Goal: Information Seeking & Learning: Learn about a topic

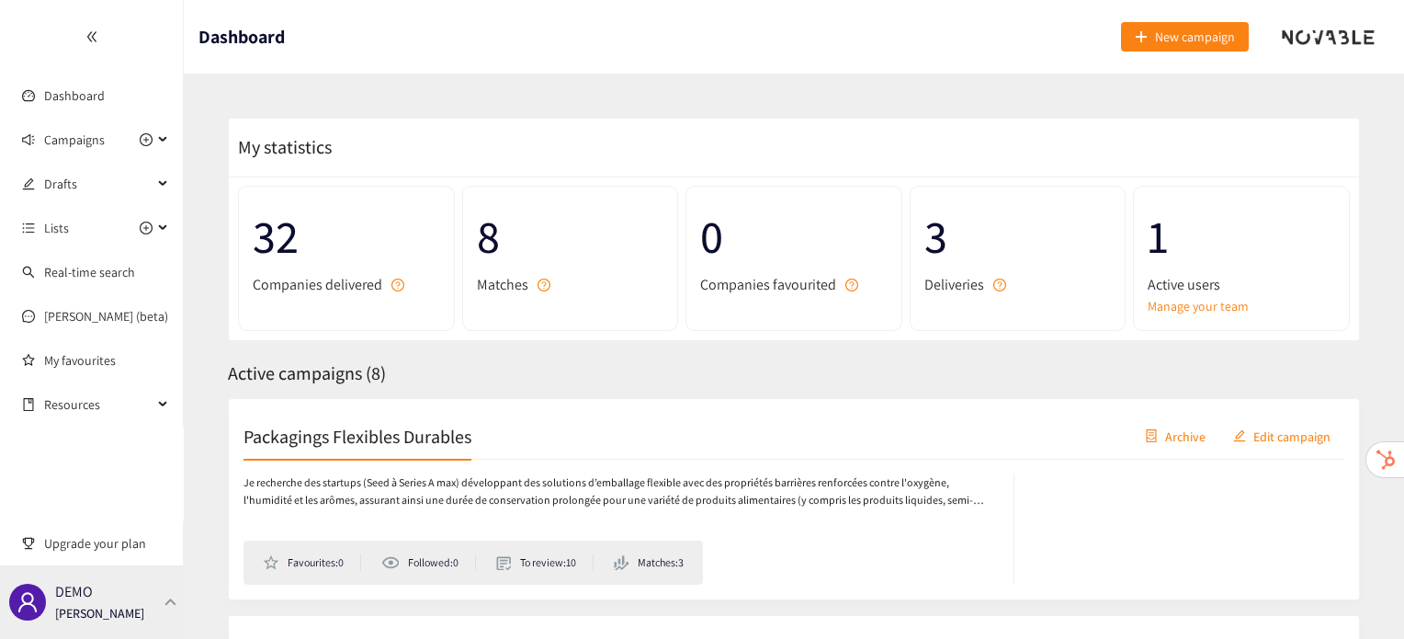
click at [166, 607] on div "DEMO [PERSON_NAME]" at bounding box center [92, 601] width 184 height 73
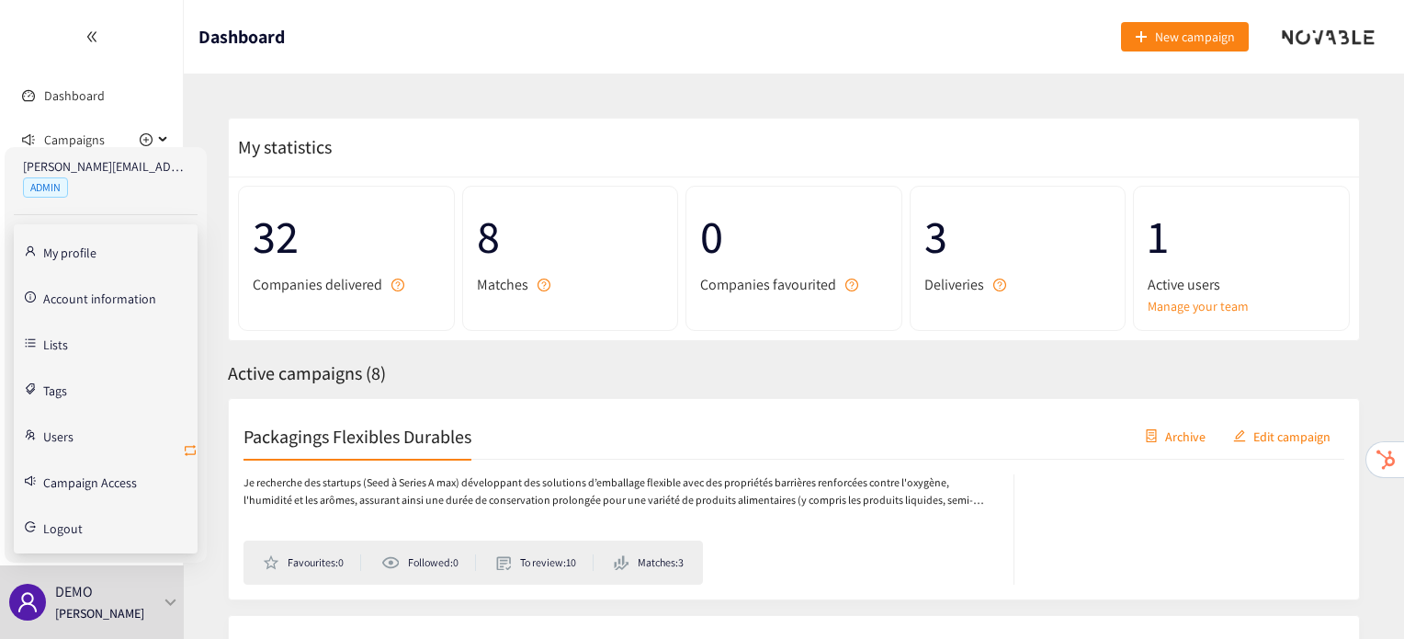
click at [186, 451] on icon "retweet" at bounding box center [190, 450] width 15 height 15
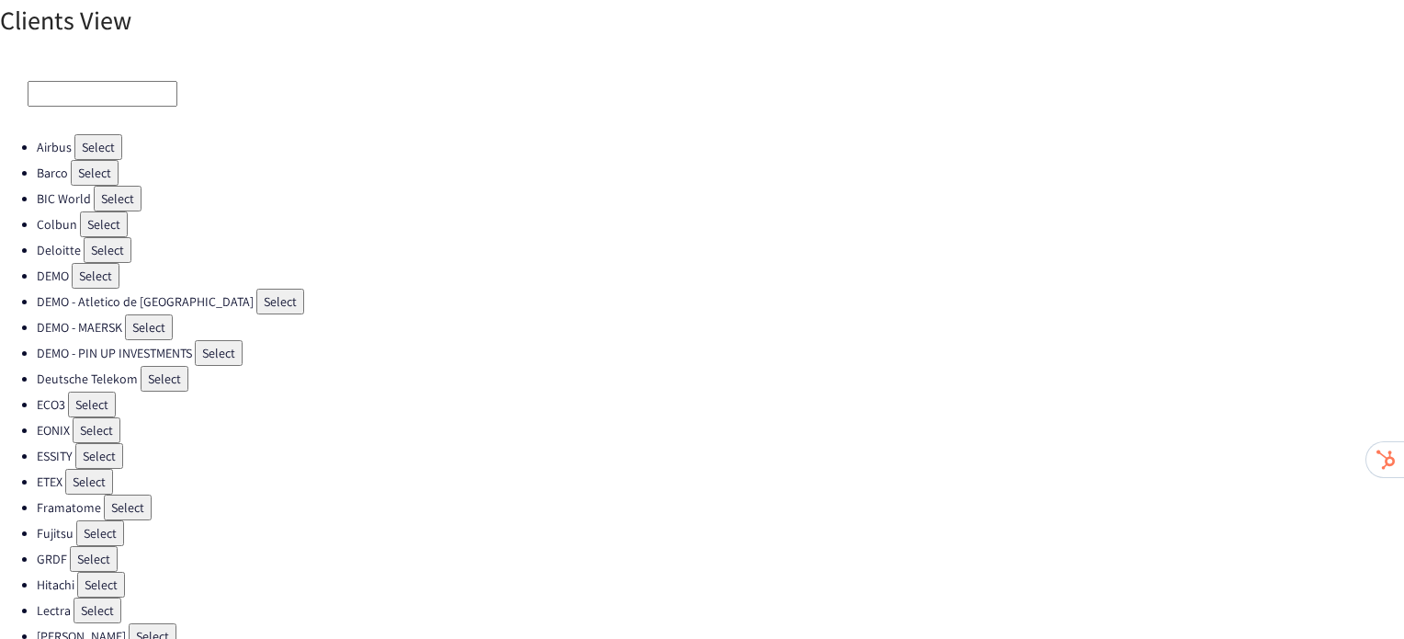
click at [90, 391] on button "Select" at bounding box center [92, 404] width 48 height 26
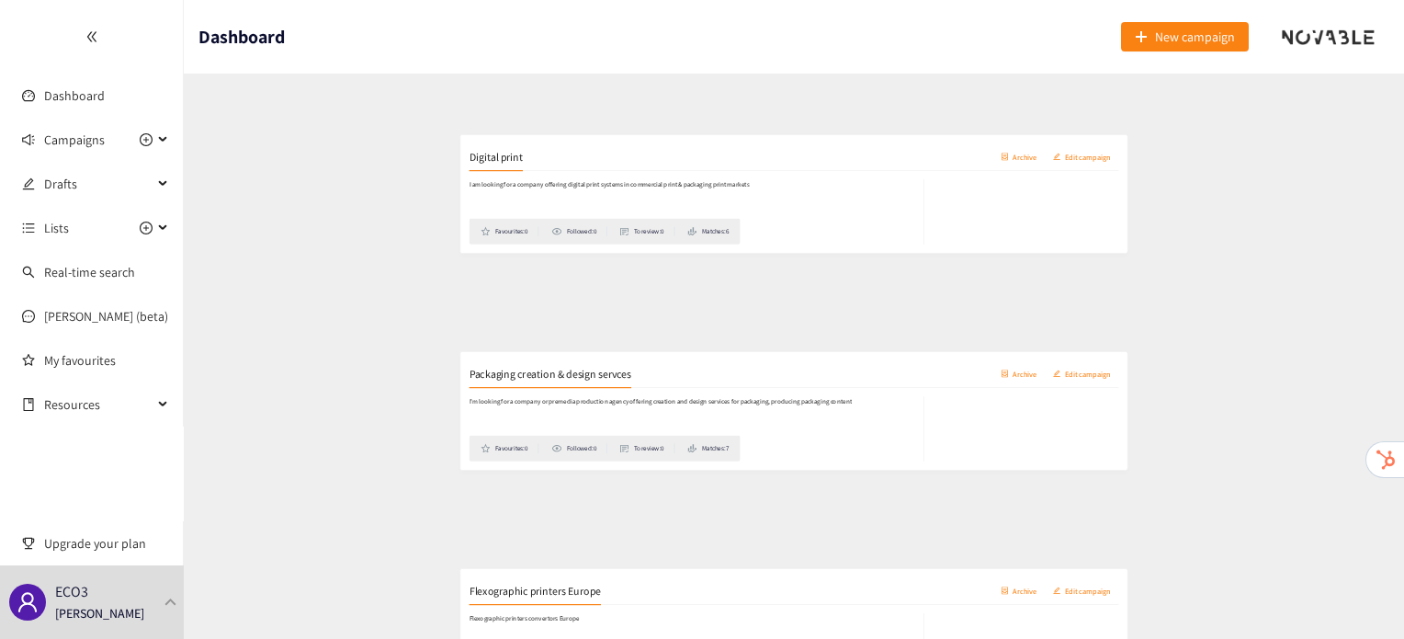
scroll to position [746, 0]
click at [353, 544] on h2 "Flexographic printers Europe" at bounding box center [354, 557] width 223 height 26
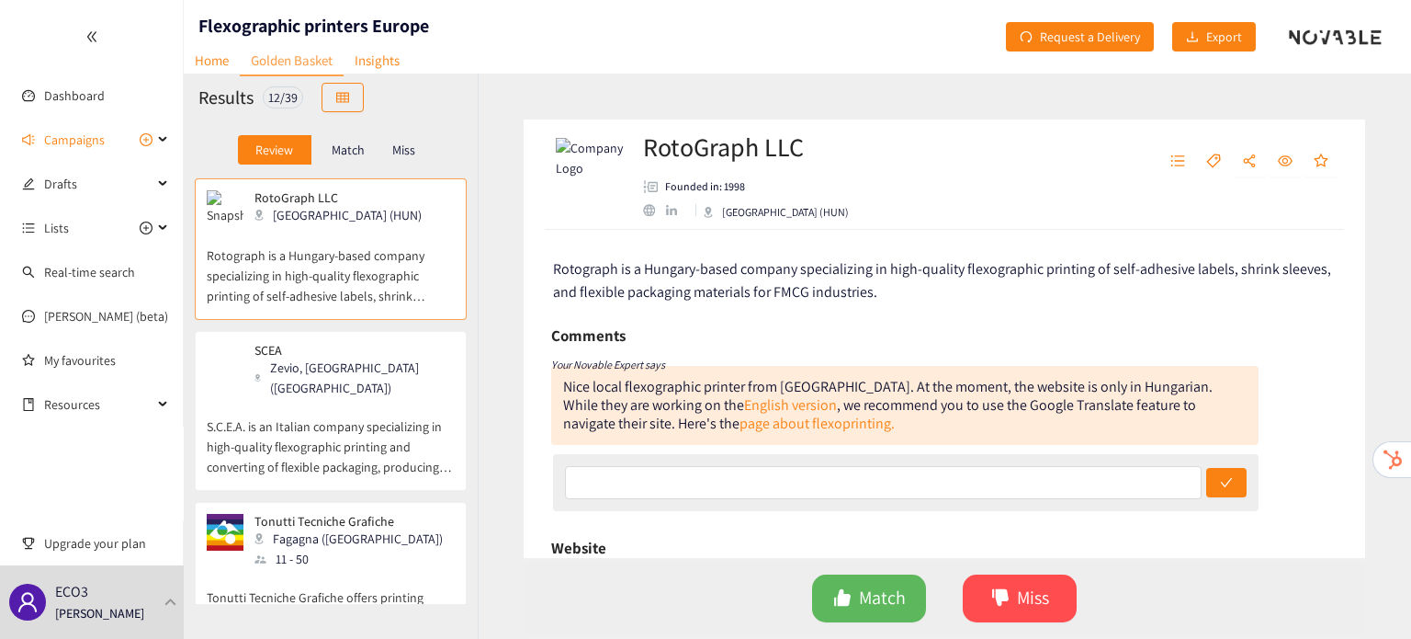
click at [398, 143] on p "Miss" at bounding box center [403, 149] width 23 height 15
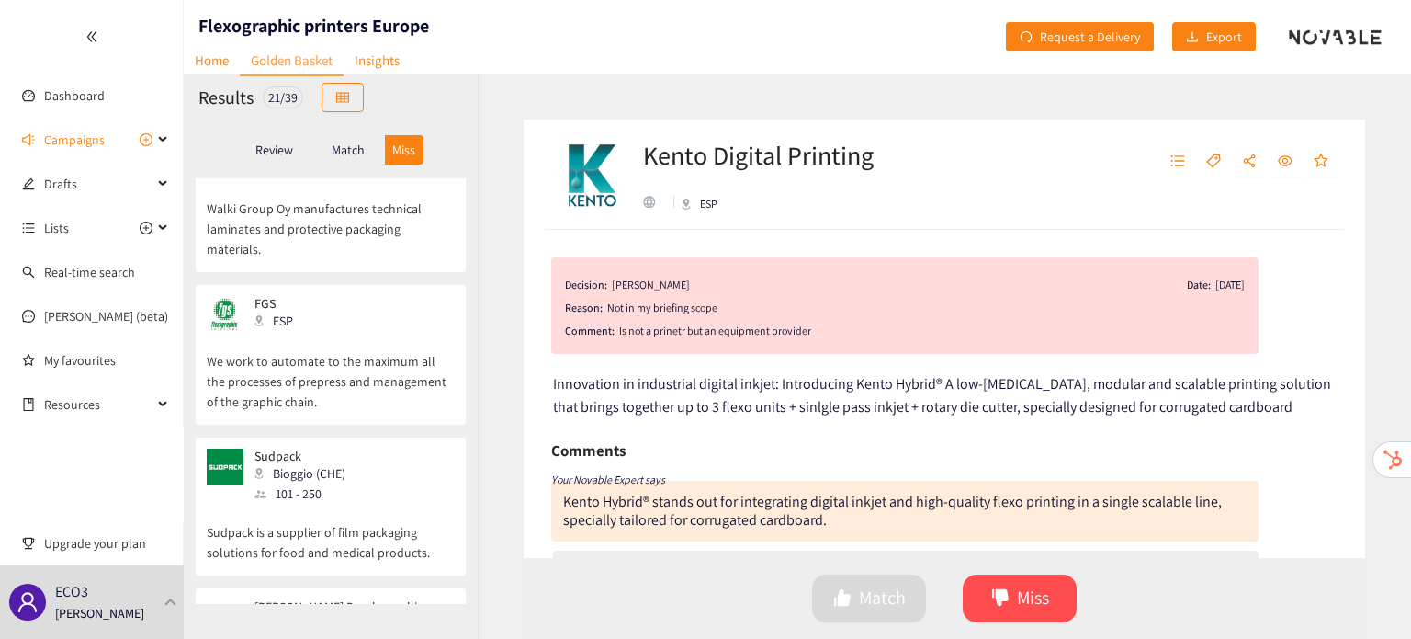
scroll to position [2945, 0]
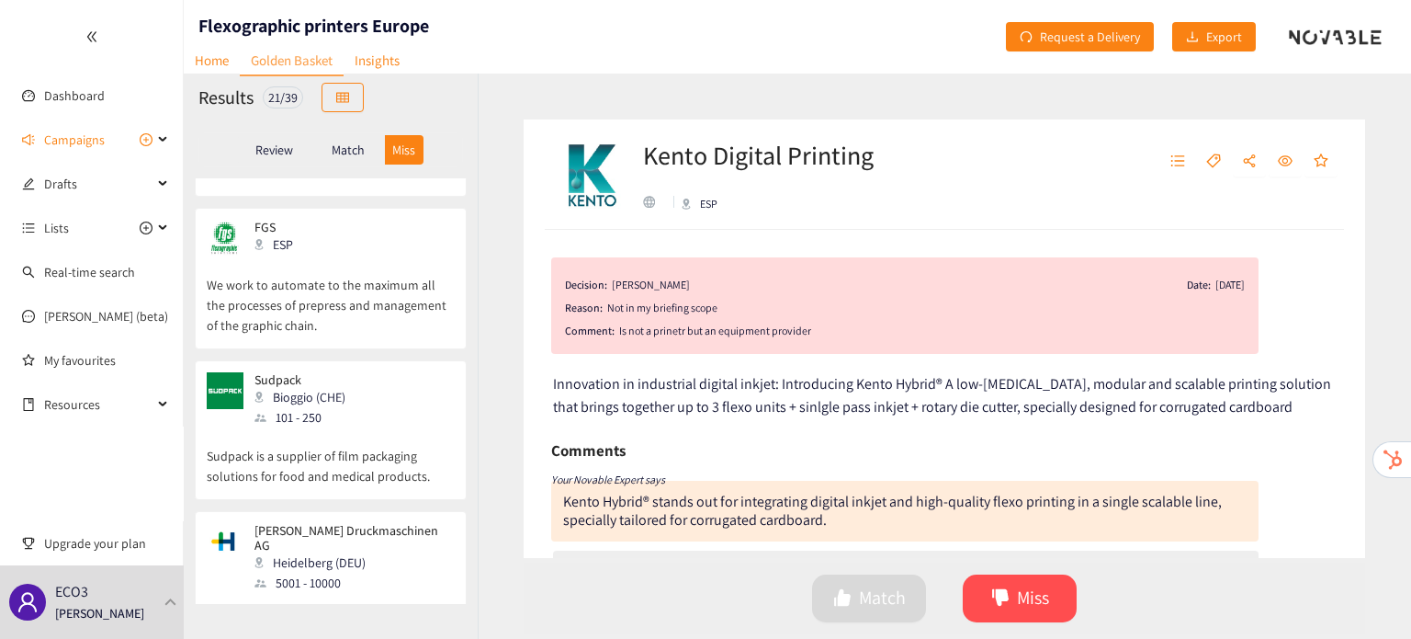
click at [347, 144] on p "Match" at bounding box center [348, 149] width 33 height 15
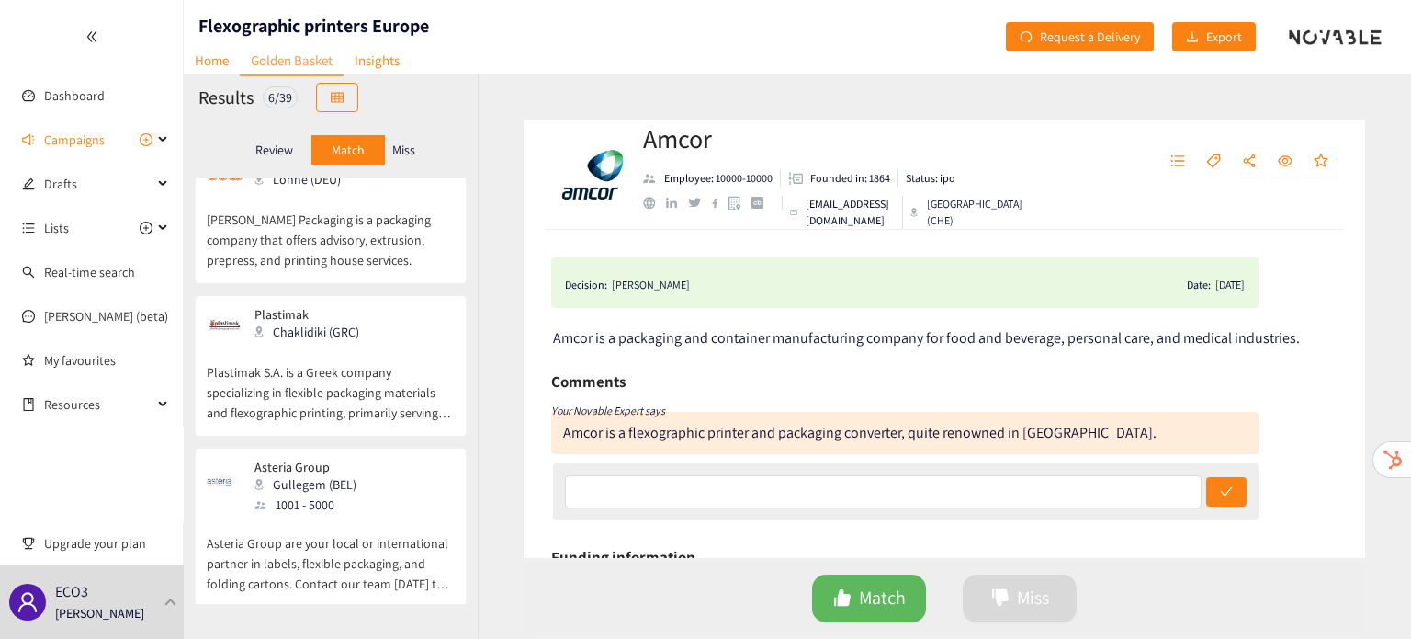
scroll to position [542, 0]
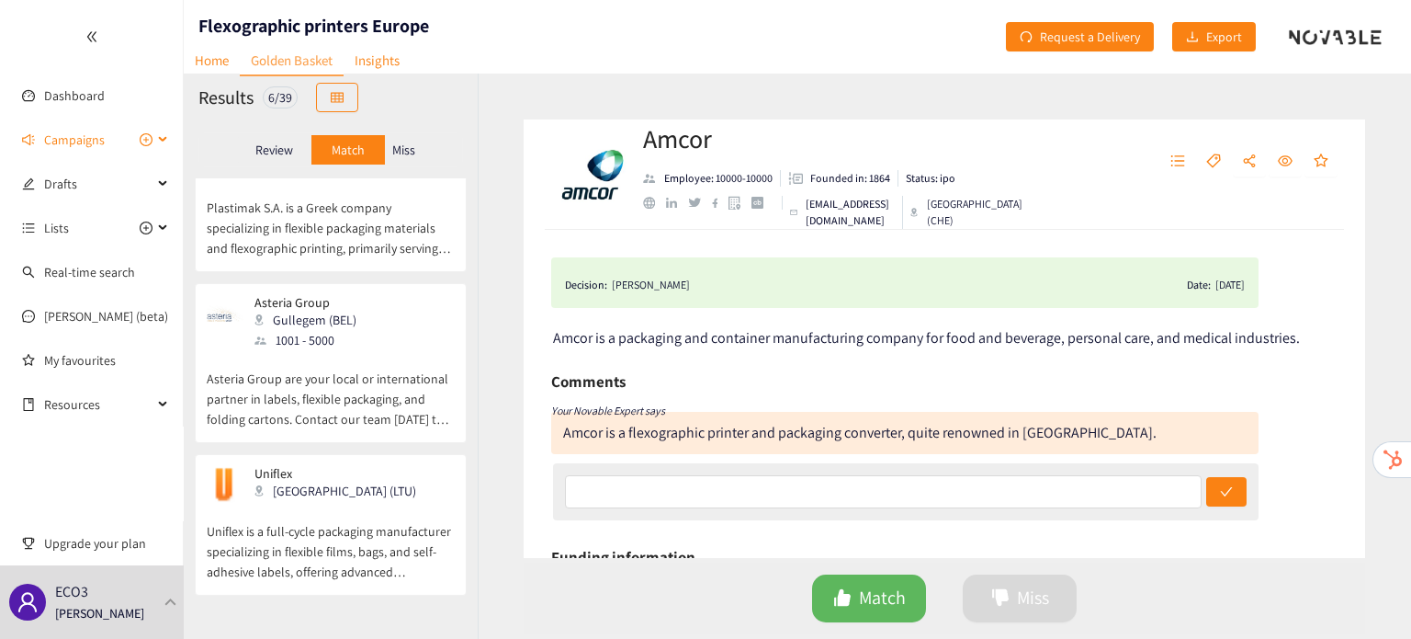
click at [93, 142] on span "Campaigns" at bounding box center [74, 139] width 61 height 37
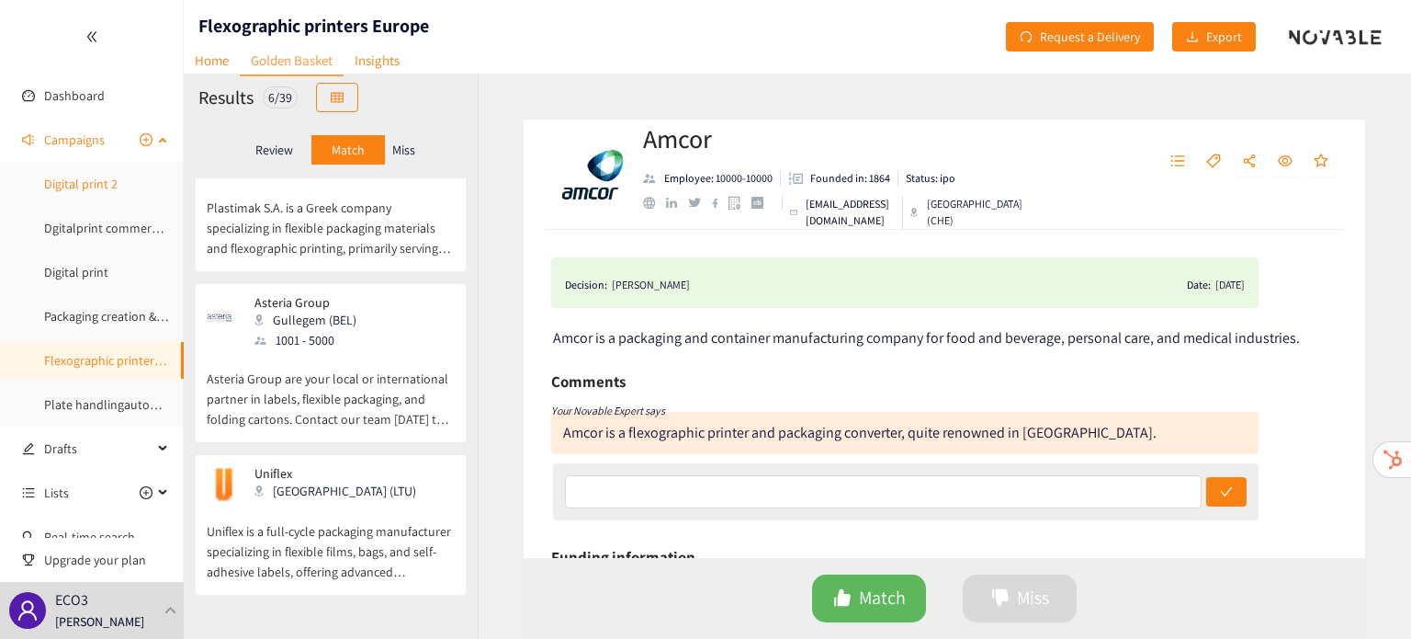
click at [100, 186] on link "Digital print 2" at bounding box center [80, 183] width 73 height 17
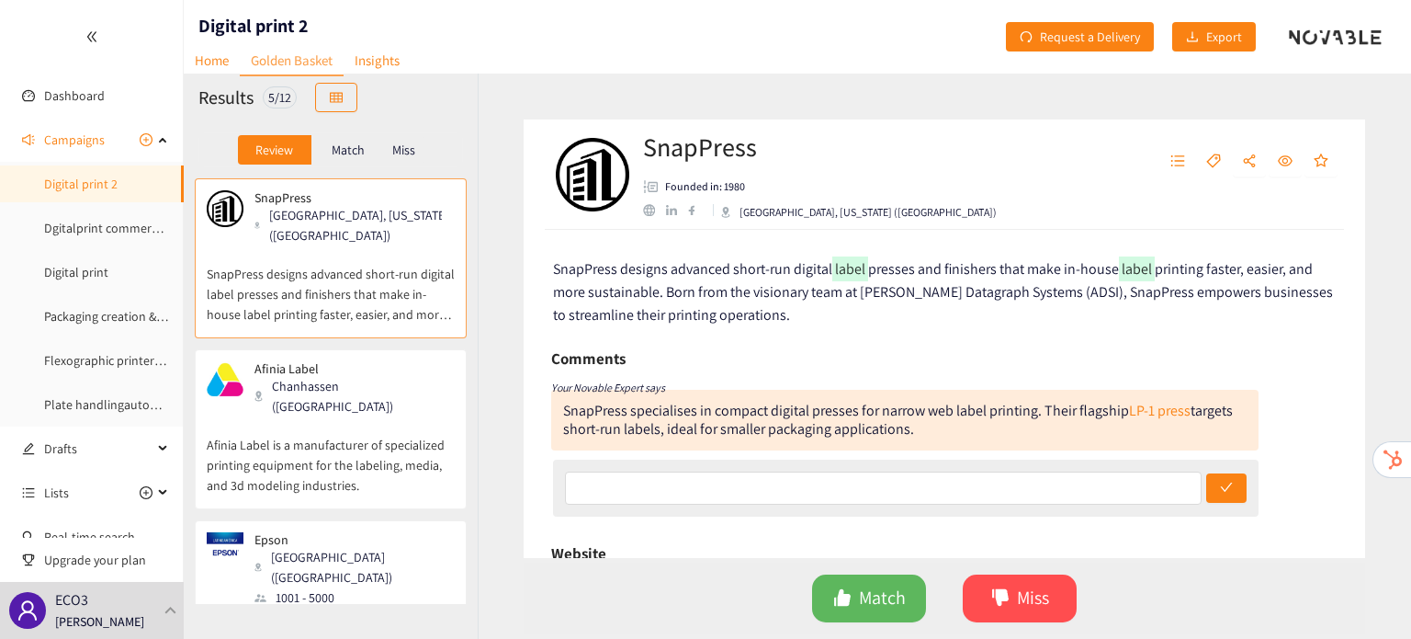
click at [335, 142] on p "Match" at bounding box center [348, 149] width 33 height 15
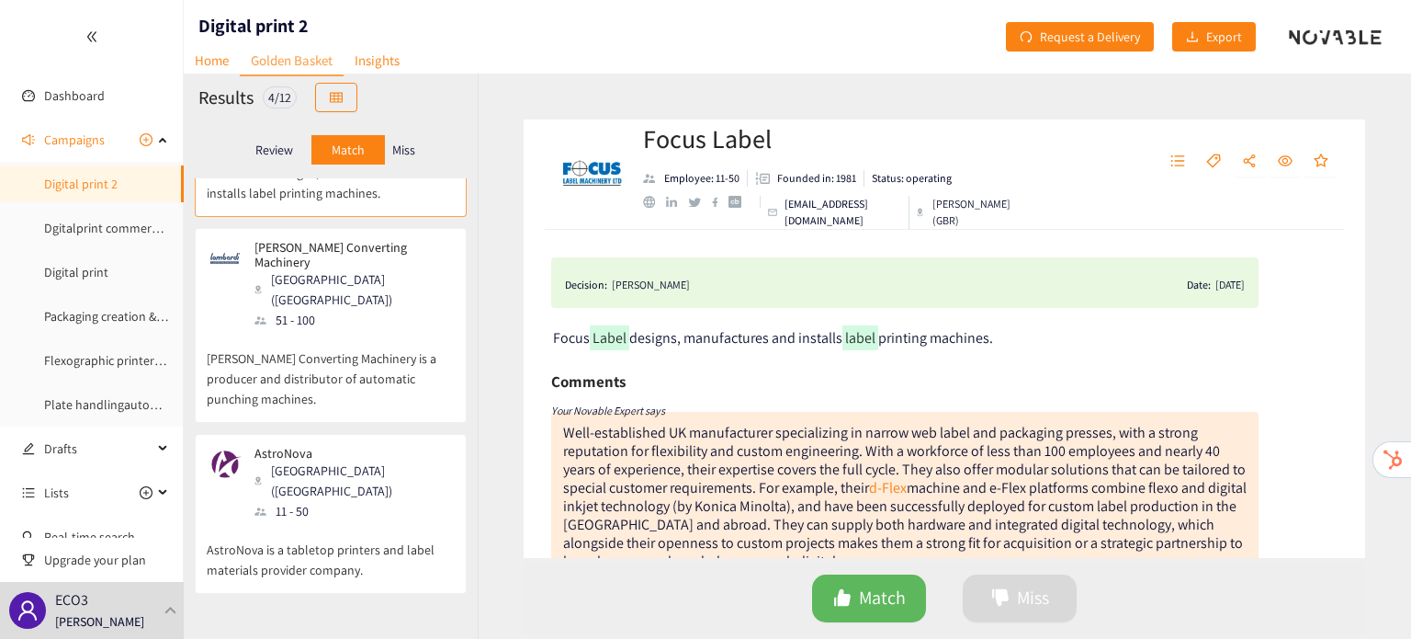
scroll to position [102, 0]
click at [366, 329] on p "Lombardi Converting Machinery is a producer and distributor of automatic punchi…" at bounding box center [331, 368] width 248 height 79
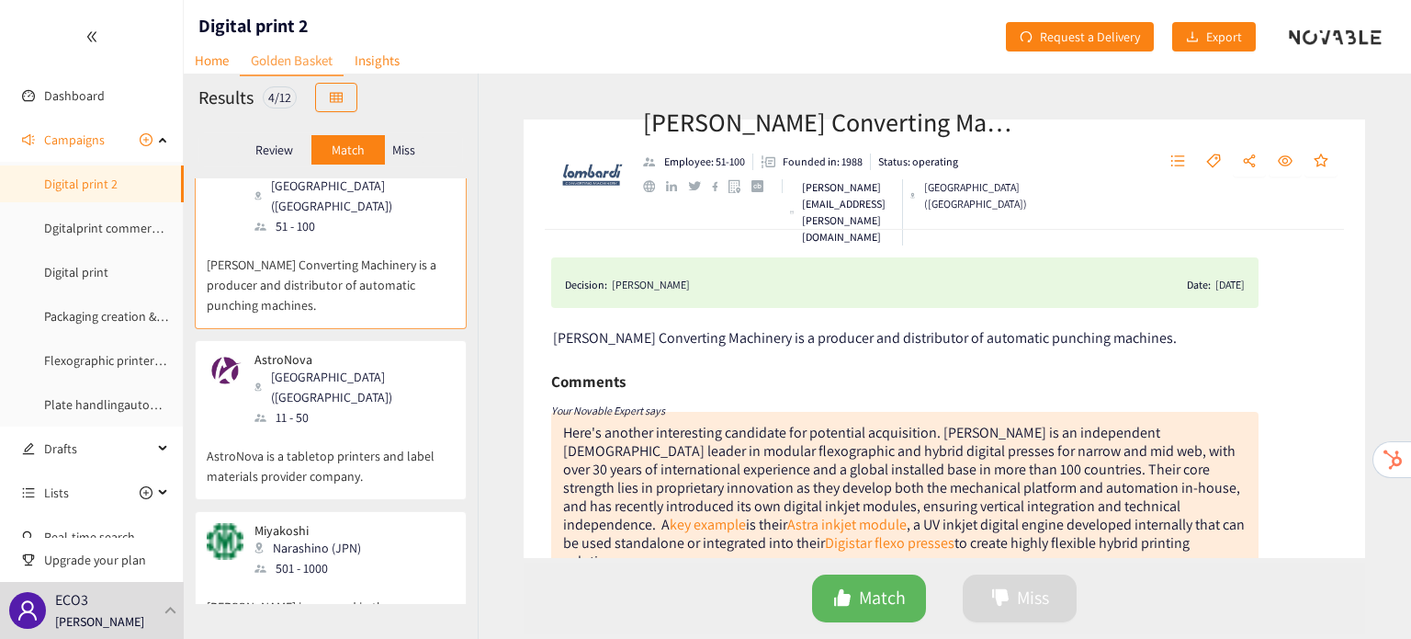
scroll to position [0, 0]
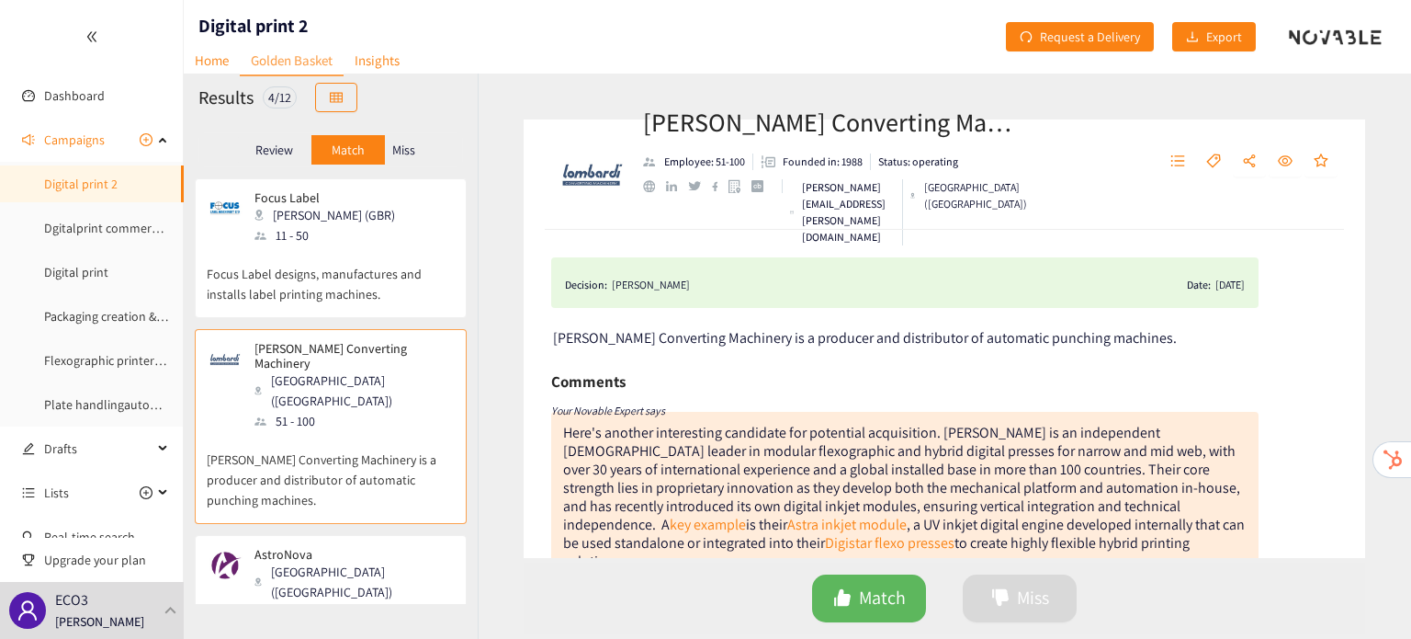
click at [405, 157] on div "Miss" at bounding box center [404, 149] width 39 height 29
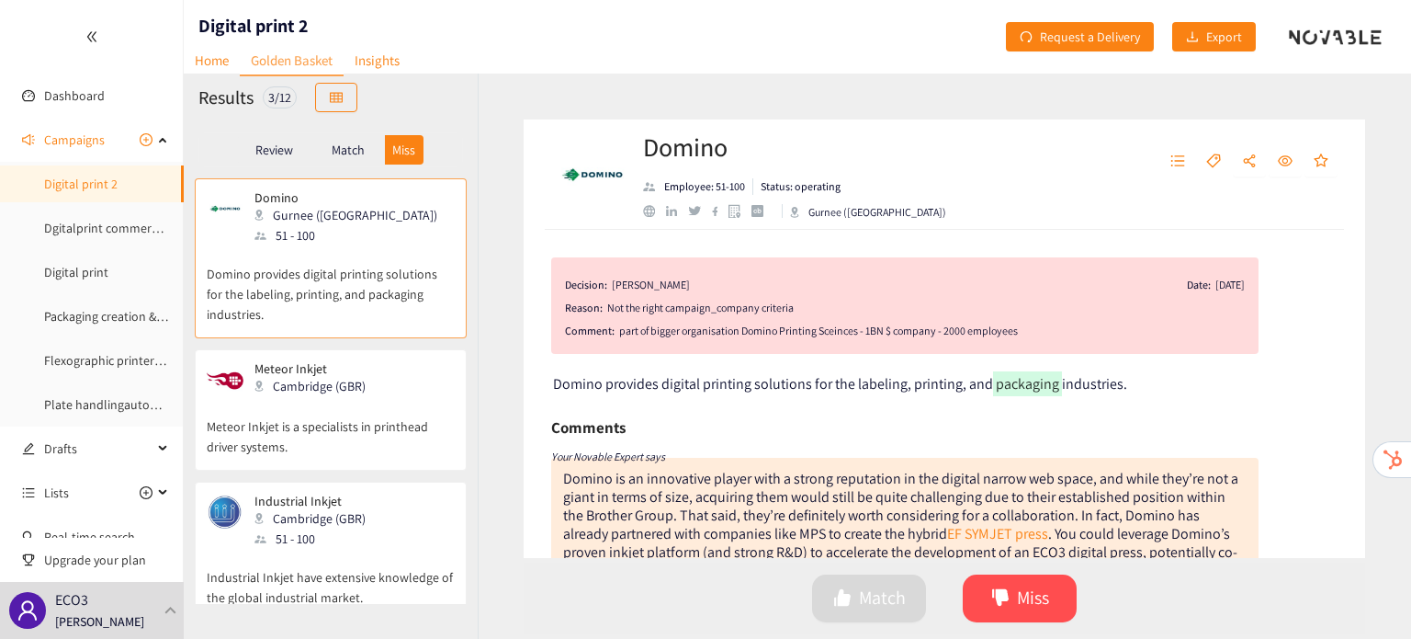
click at [271, 153] on p "Review" at bounding box center [274, 149] width 38 height 15
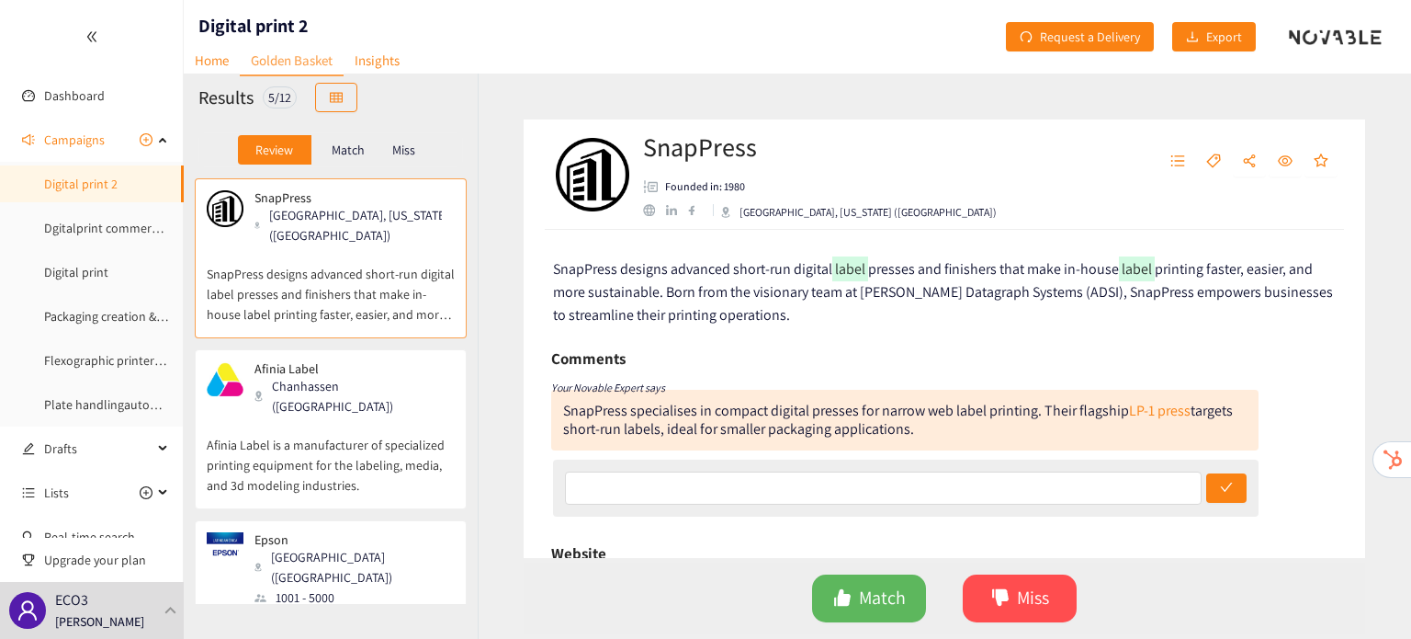
scroll to position [349, 0]
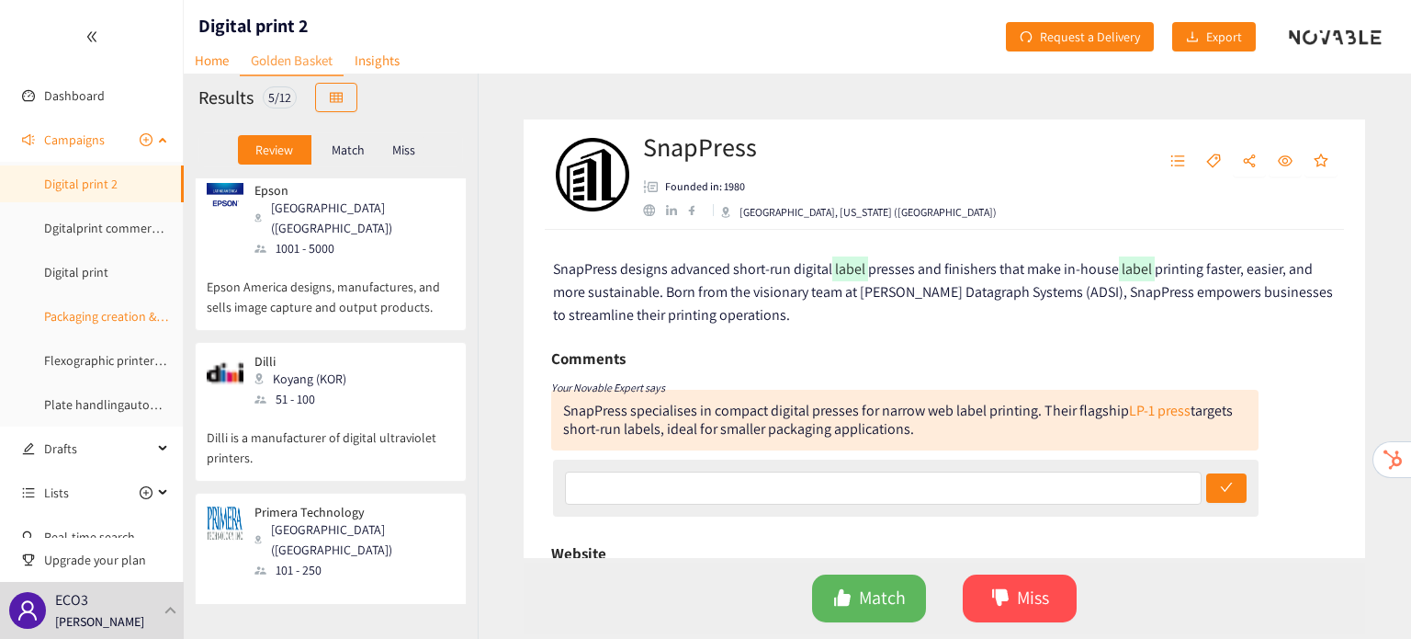
click at [109, 324] on link "Packaging creation & design servces" at bounding box center [140, 316] width 193 height 17
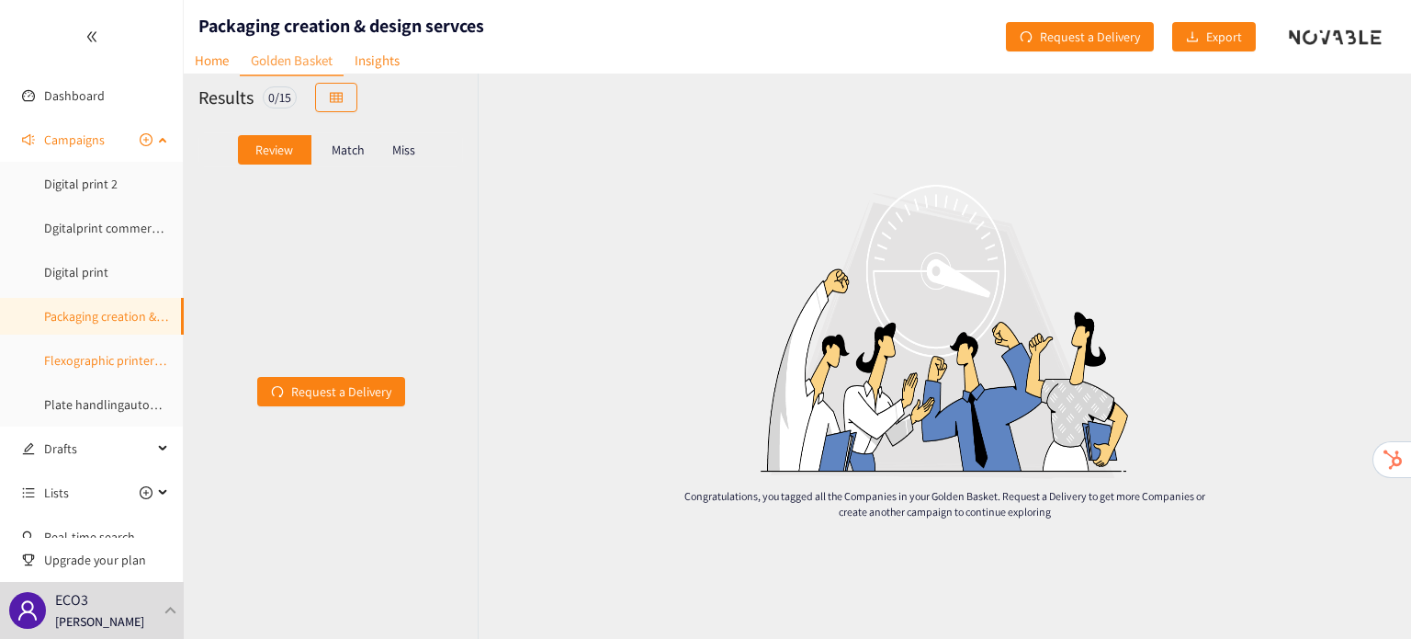
click at [111, 362] on link "Flexographic printers Europe" at bounding box center [123, 360] width 158 height 17
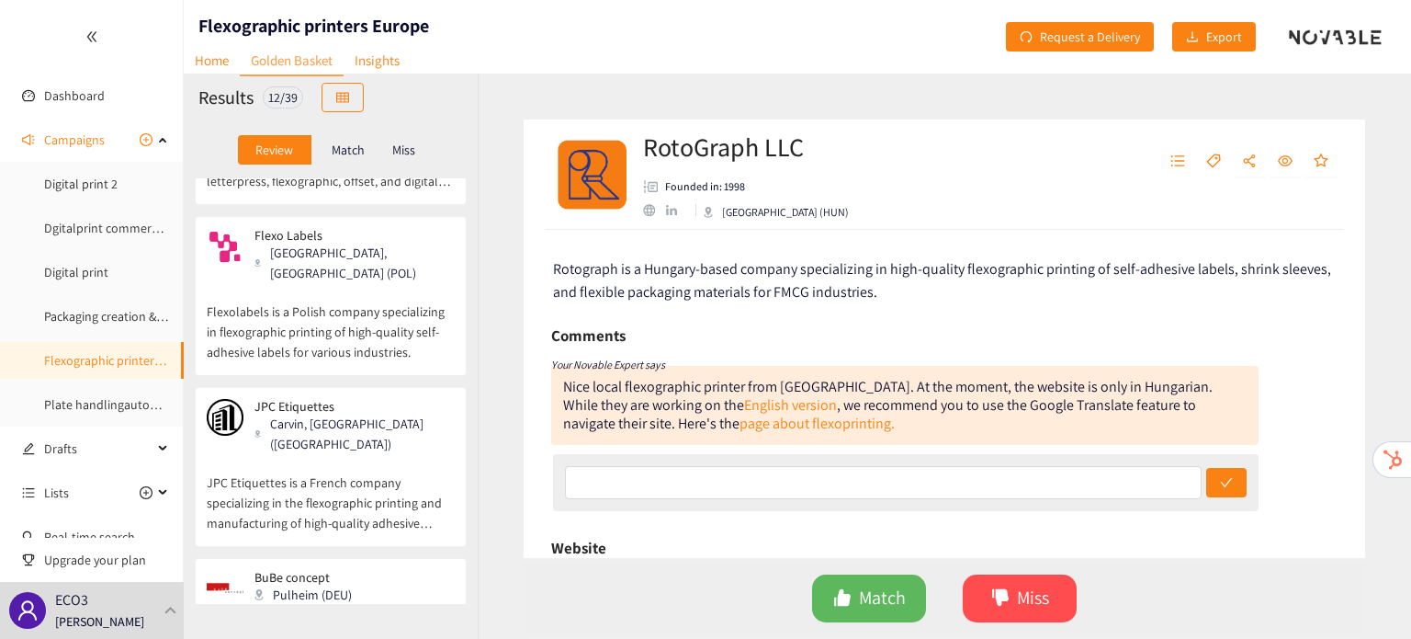
scroll to position [825, 0]
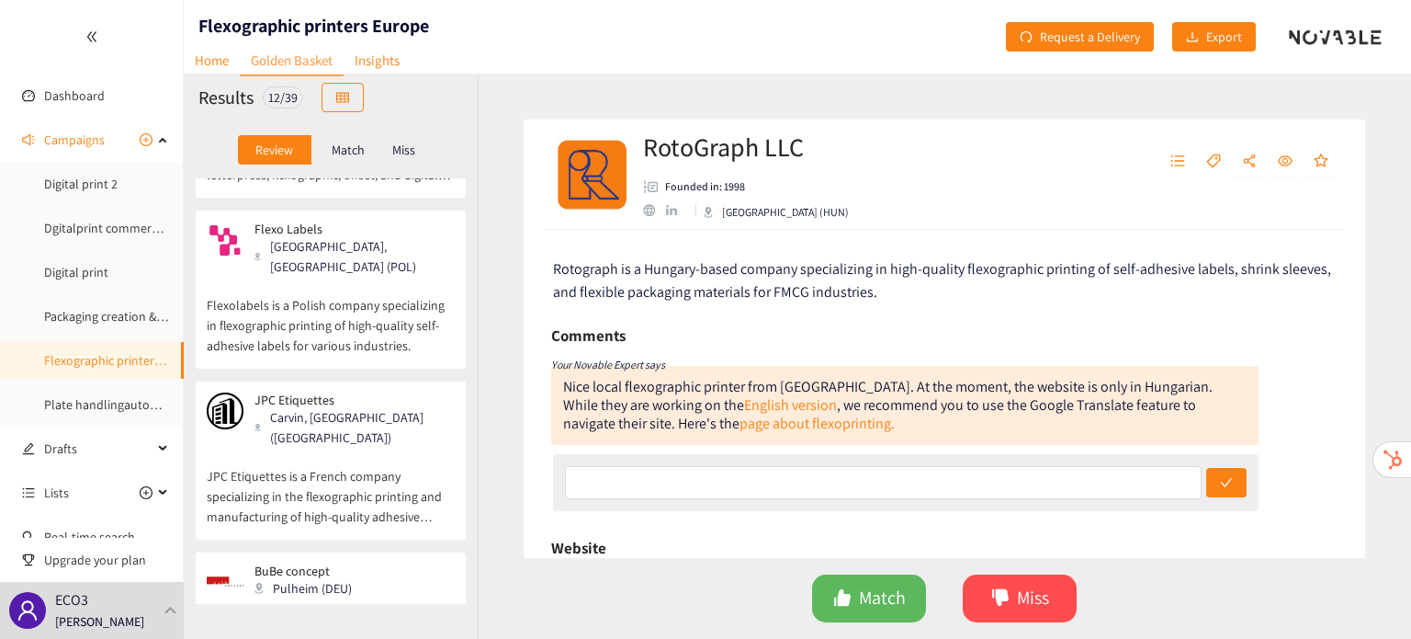
drag, startPoint x: 353, startPoint y: 469, endPoint x: 294, endPoint y: 503, distance: 67.5
click at [294, 563] on div "BuBe concept Pulheim (DEU) 1 - 10 BuBe concept is a printing company that provi…" at bounding box center [331, 626] width 248 height 127
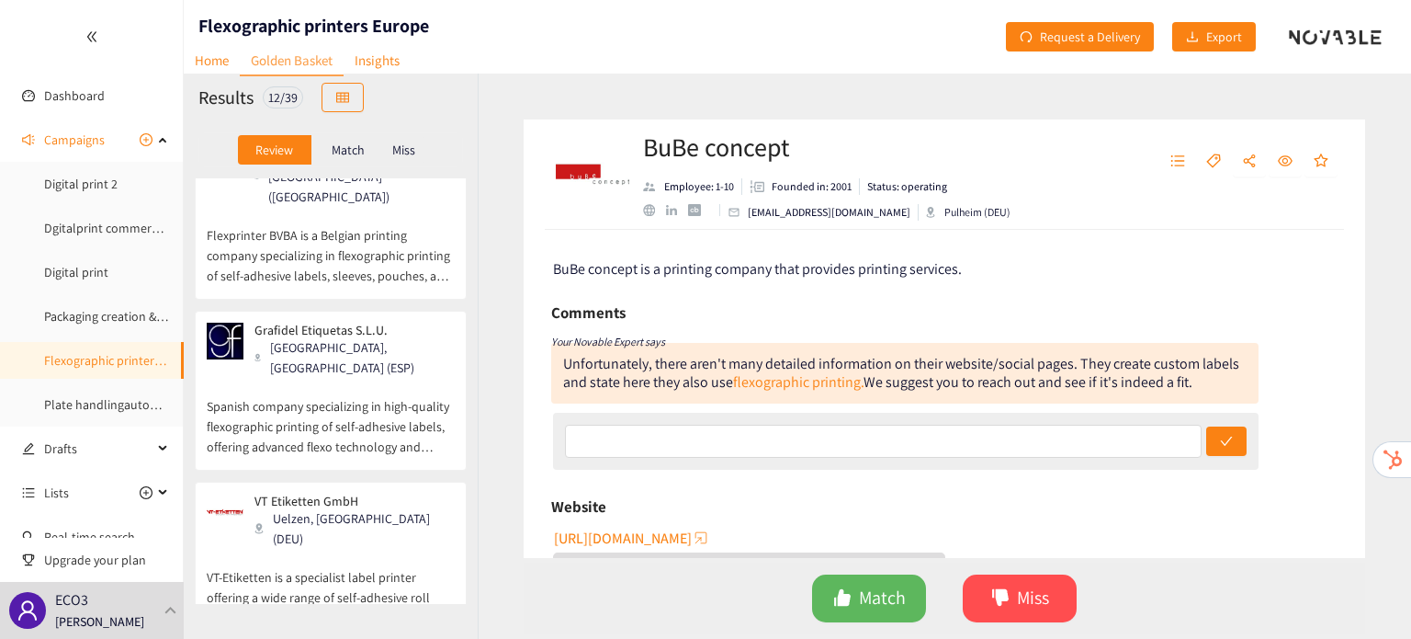
scroll to position [1416, 0]
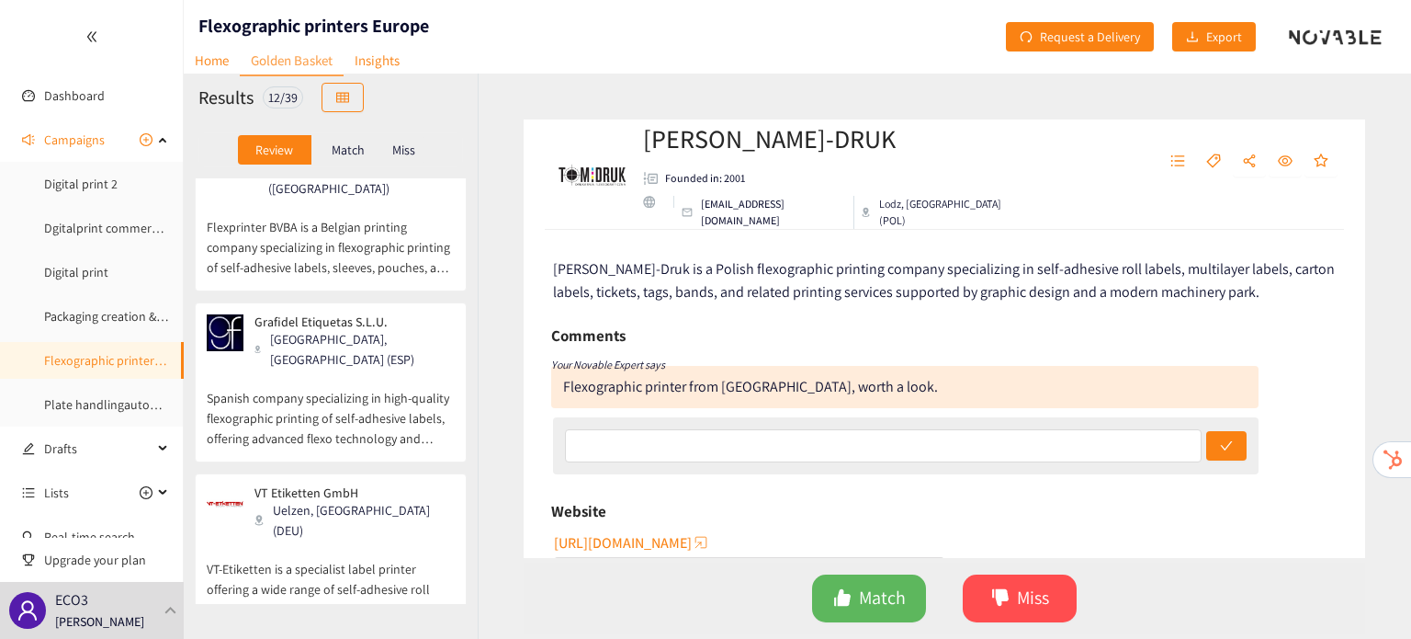
click at [367, 540] on p "VT-Etiketten is a specialist label printer offering a wide range of self-adhesi…" at bounding box center [331, 579] width 248 height 79
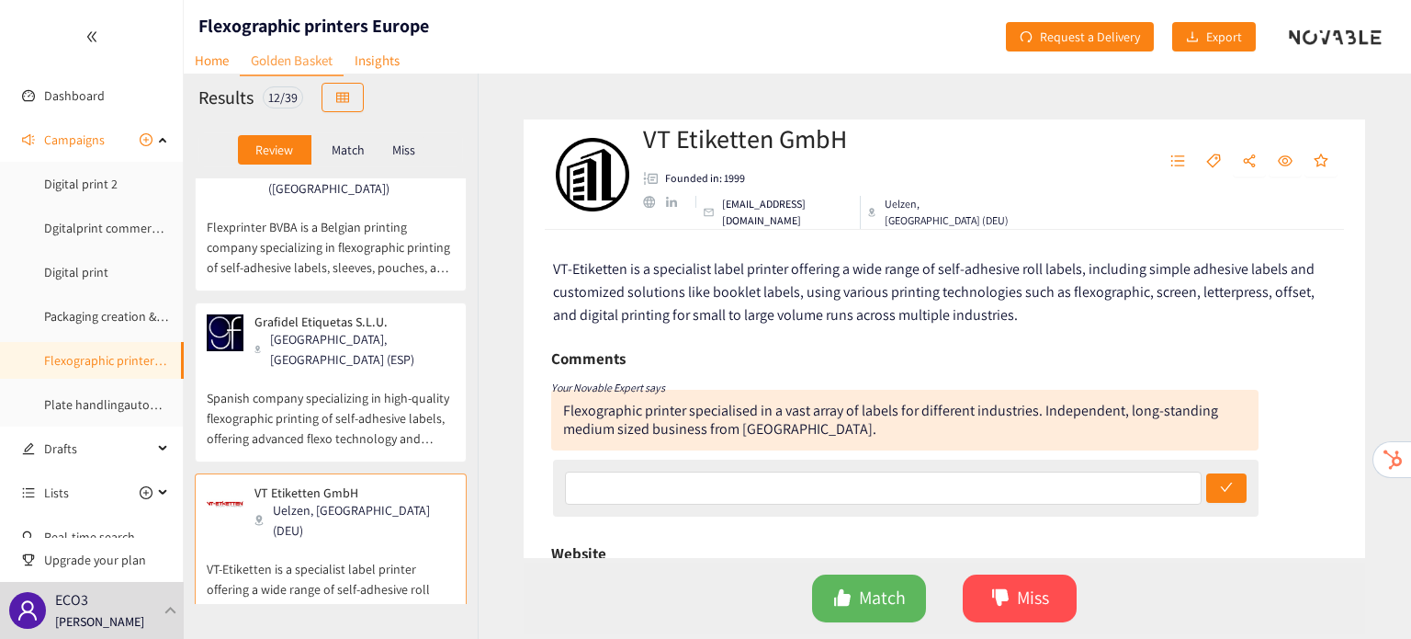
click at [367, 158] on div "Match" at bounding box center [347, 149] width 73 height 29
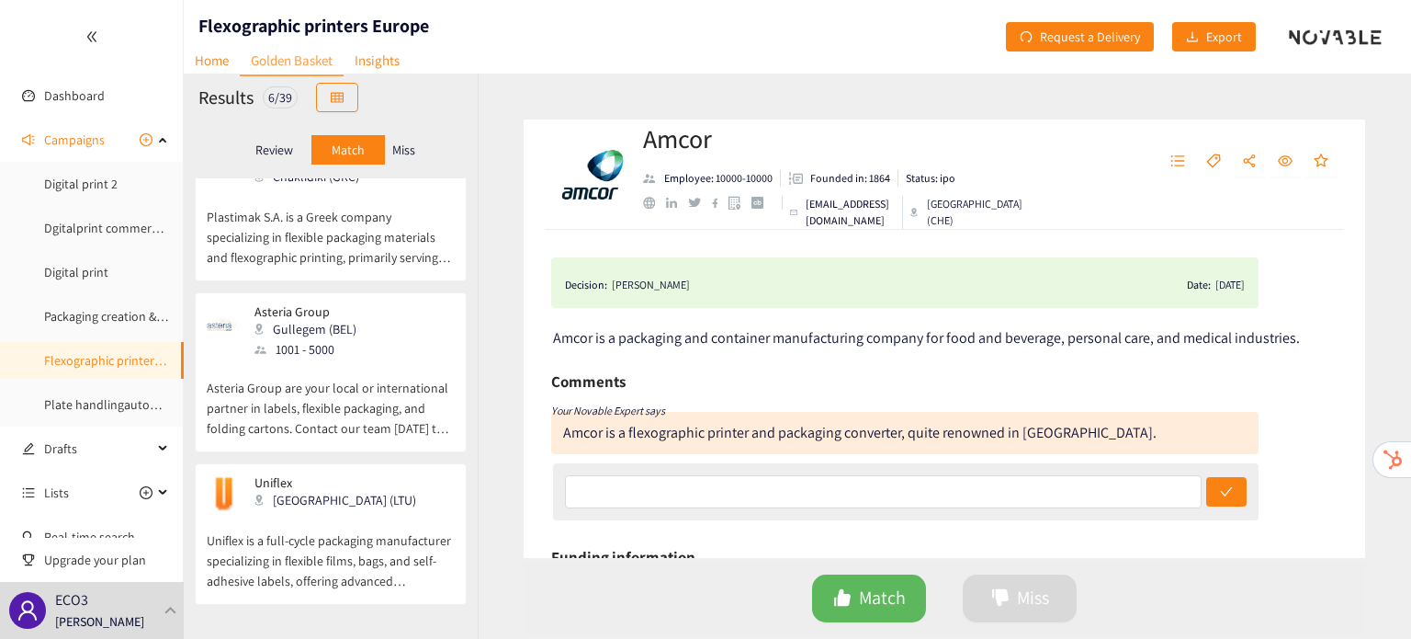
scroll to position [542, 0]
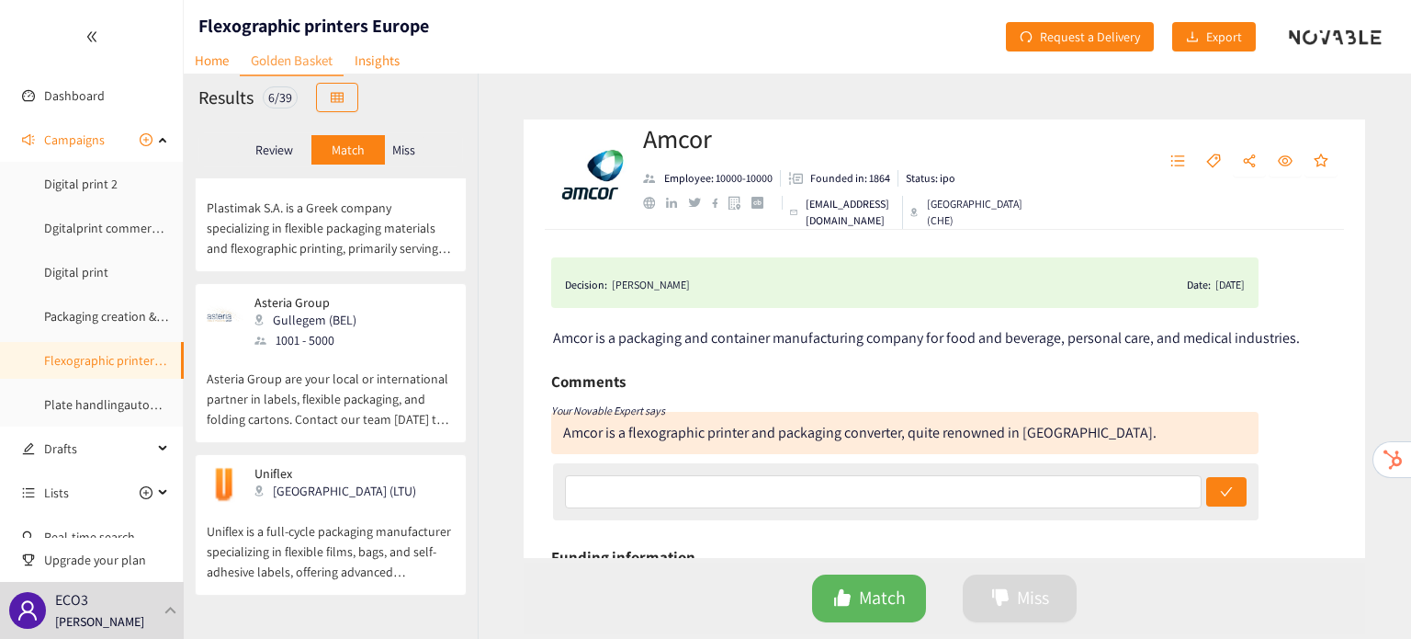
click at [401, 140] on div "Miss" at bounding box center [404, 149] width 39 height 29
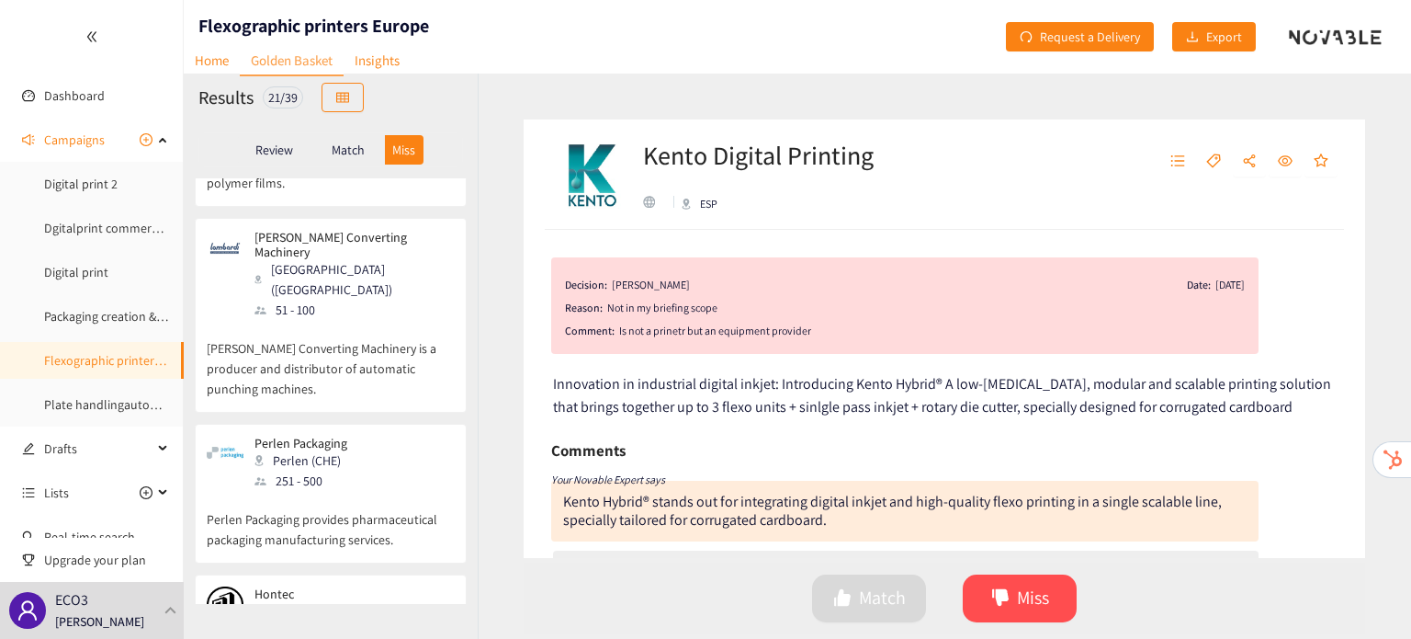
scroll to position [2275, 0]
click at [332, 345] on div "Lombardi Converting Machinery Brescia (ITA) 51 - 100 Lombardi Converting Machin…" at bounding box center [331, 320] width 248 height 182
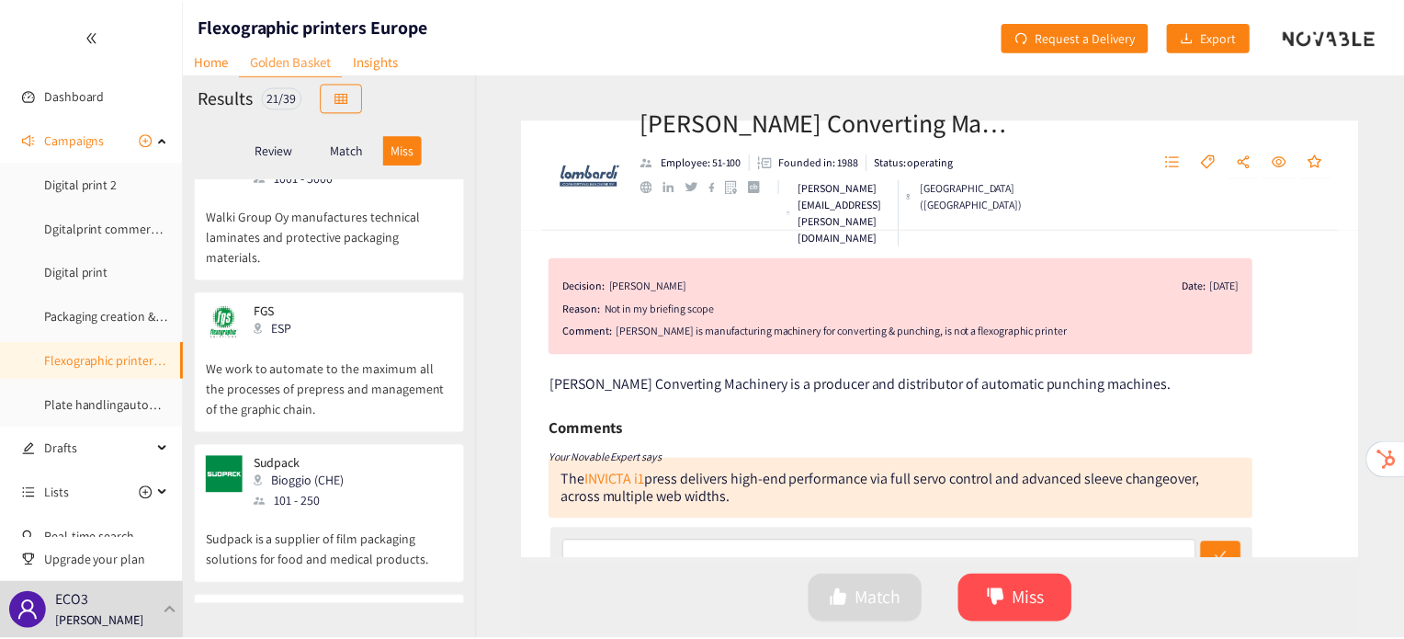
scroll to position [2964, 0]
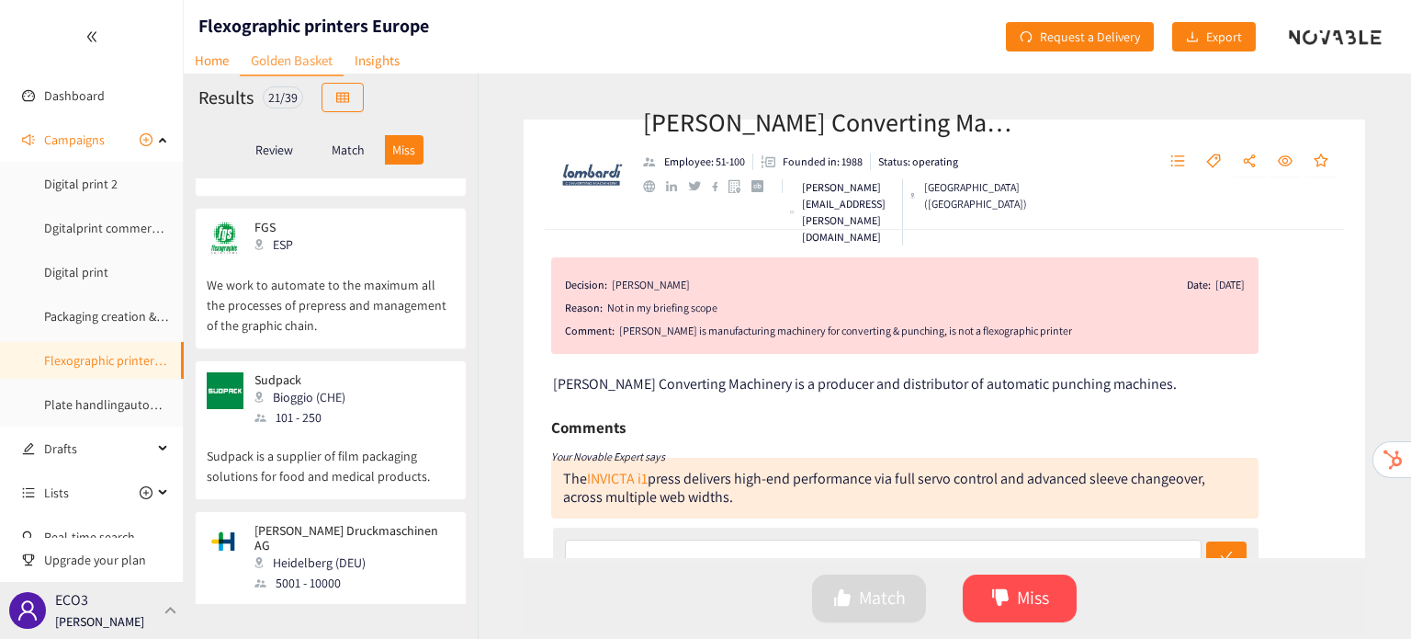
click at [164, 620] on div "ECO3 Irene Violetta" at bounding box center [92, 610] width 184 height 57
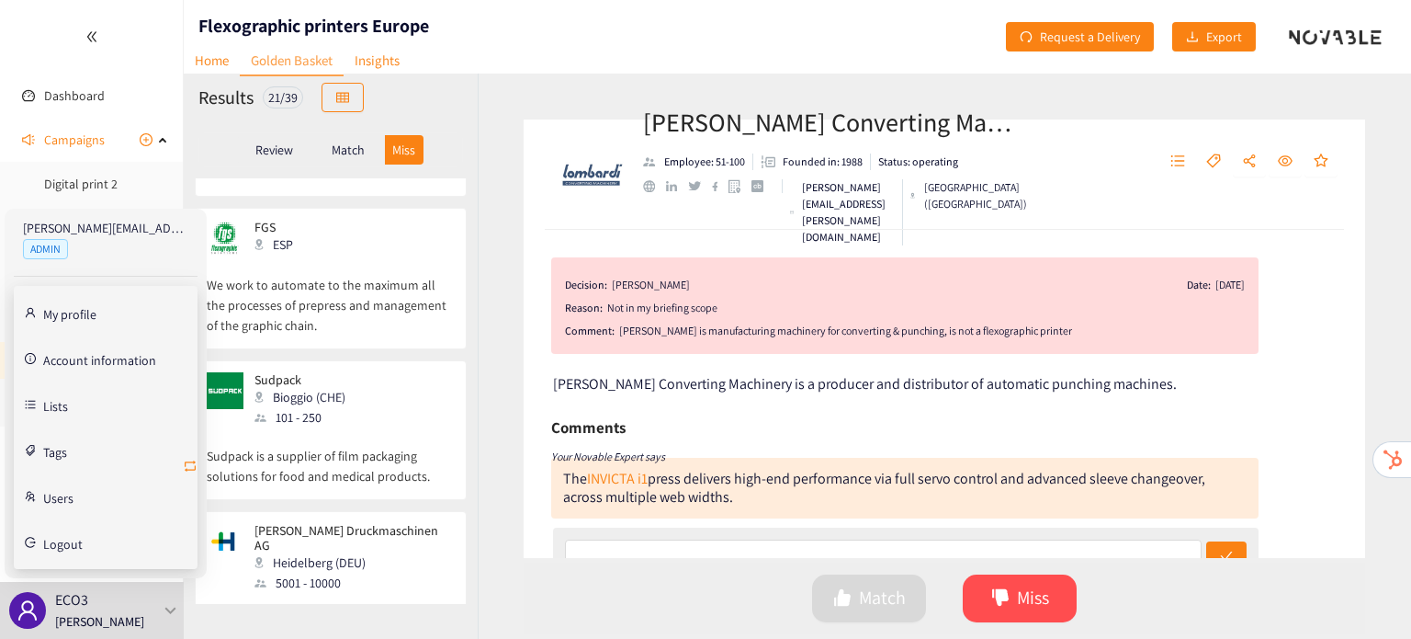
click at [187, 465] on icon "retweet" at bounding box center [190, 465] width 15 height 15
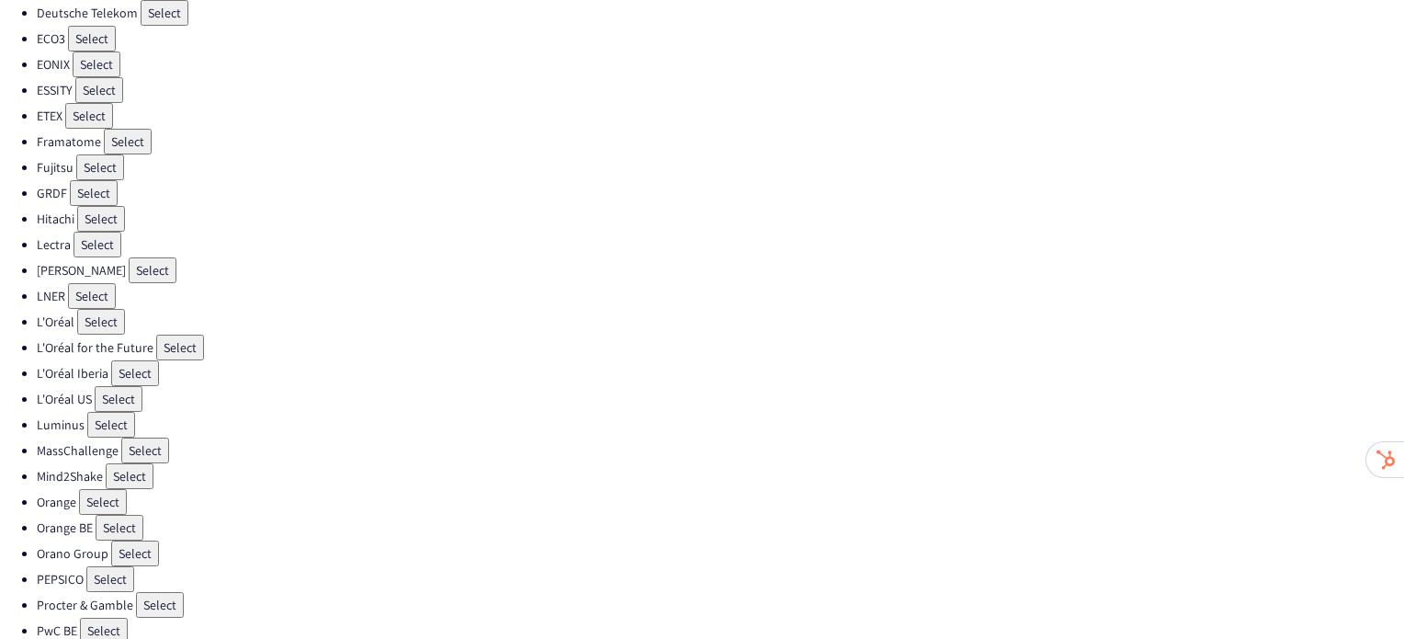
scroll to position [519, 0]
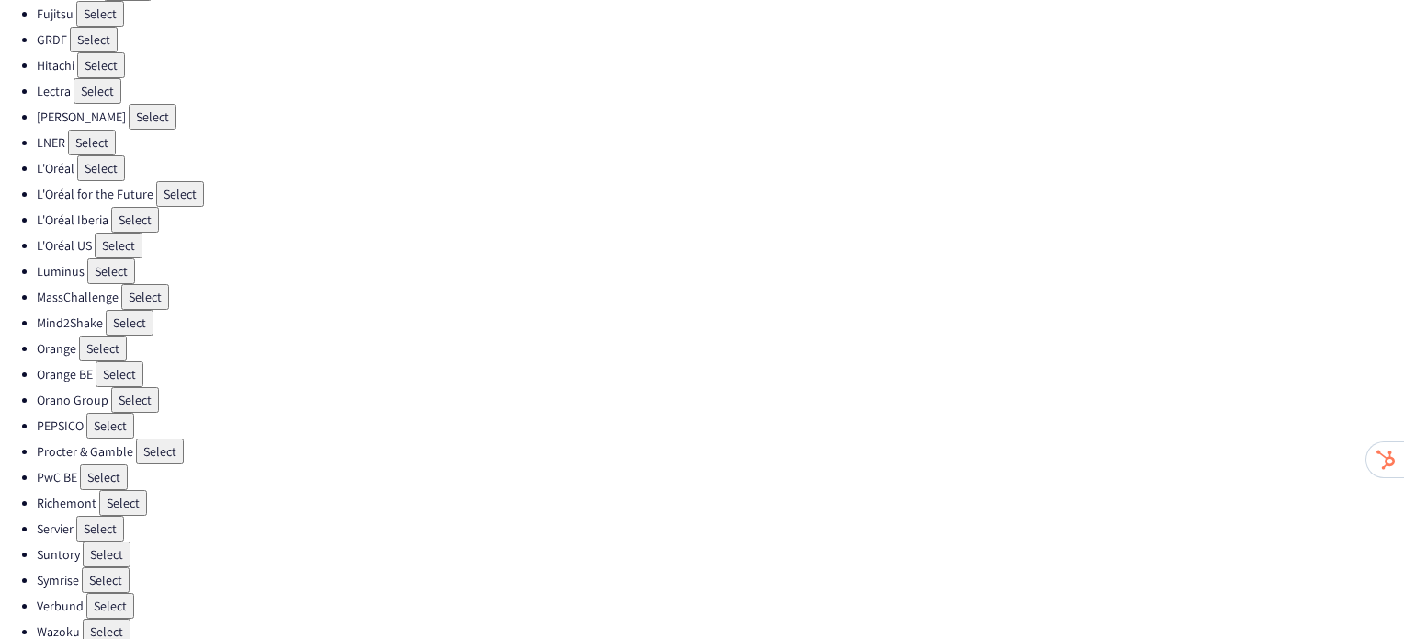
click at [119, 541] on button "Select" at bounding box center [107, 554] width 48 height 26
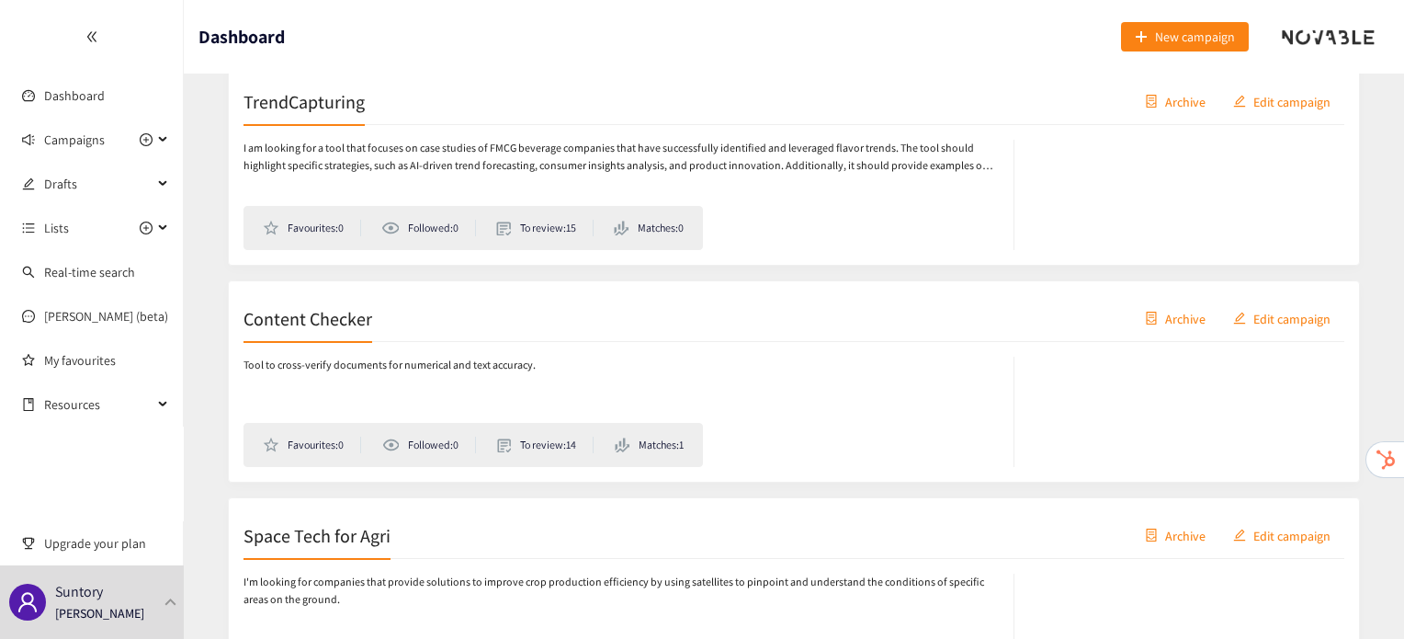
scroll to position [6088, 0]
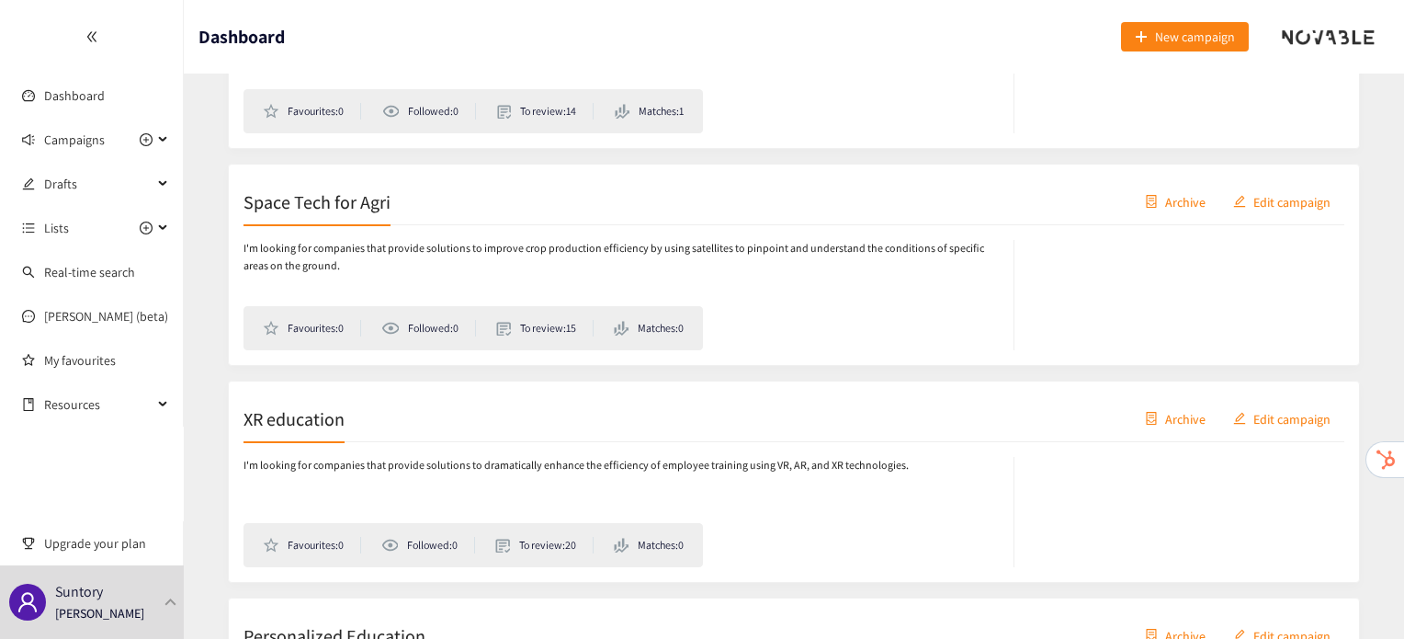
click at [296, 191] on h2 "Space Tech for Agri" at bounding box center [316, 201] width 147 height 26
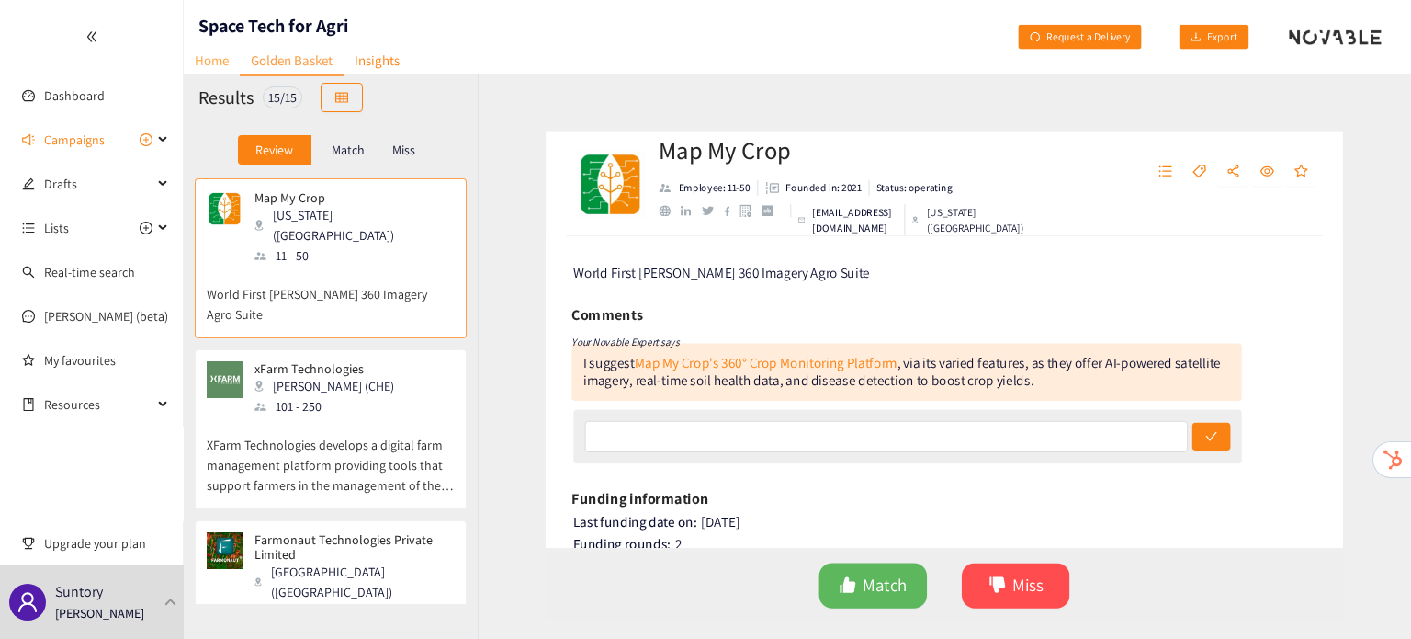
click at [216, 73] on link "Home" at bounding box center [212, 60] width 56 height 28
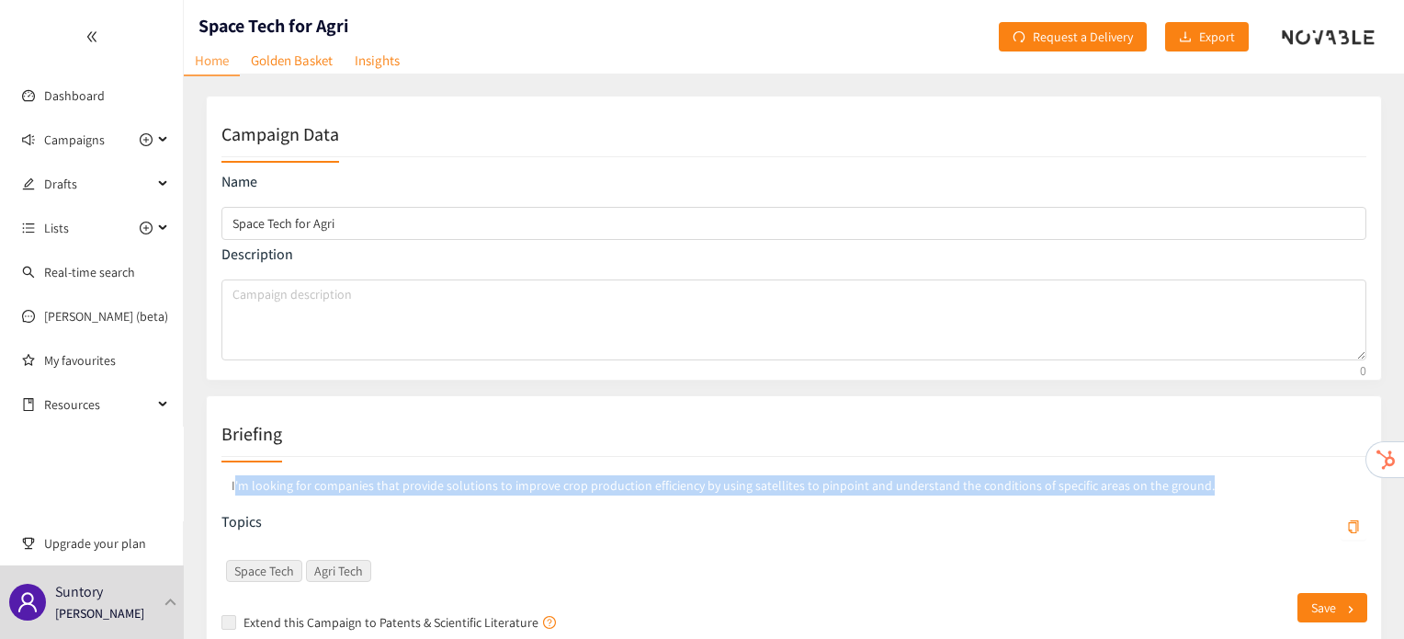
drag, startPoint x: 234, startPoint y: 481, endPoint x: 1216, endPoint y: 469, distance: 982.2
click at [1216, 471] on p "I'm looking for companies that provide solutions to improve crop production eff…" at bounding box center [793, 485] width 1145 height 28
copy p "'m looking for companies that provide solutions to improve crop production effi…"
click at [298, 65] on link "Golden Basket" at bounding box center [292, 60] width 104 height 28
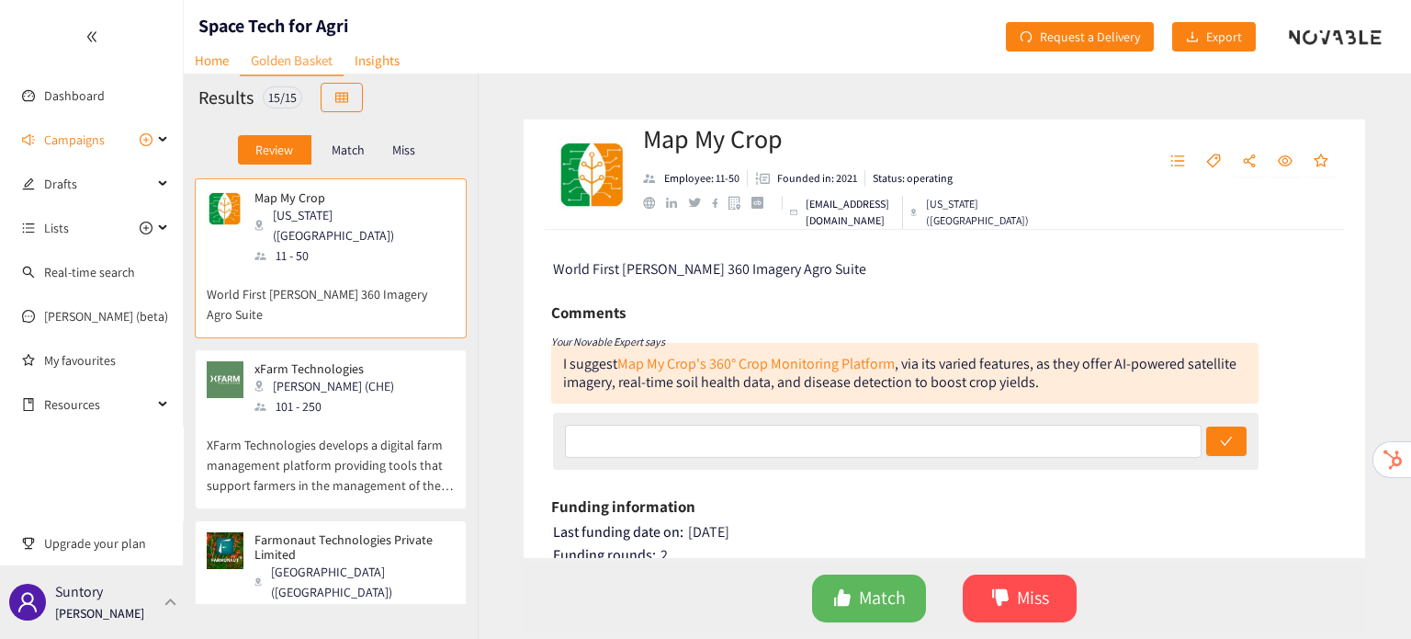
click at [93, 587] on p "Suntory" at bounding box center [79, 591] width 48 height 23
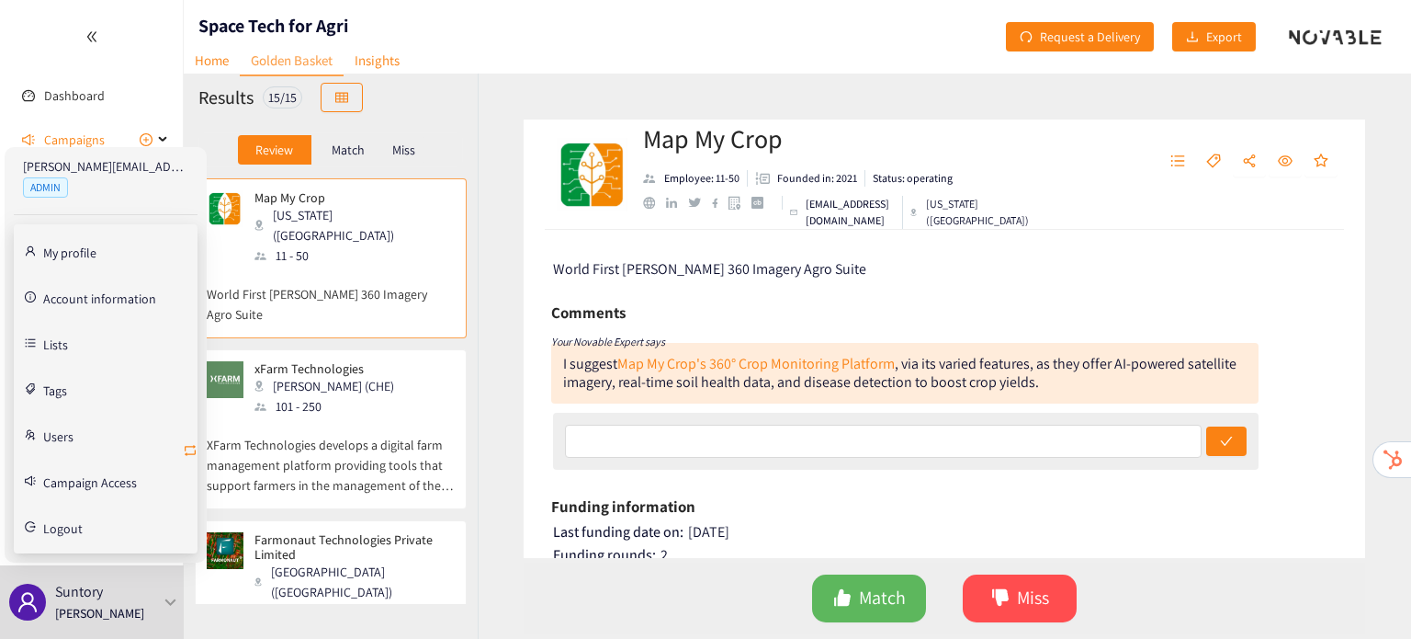
click at [190, 451] on icon "retweet" at bounding box center [190, 450] width 15 height 15
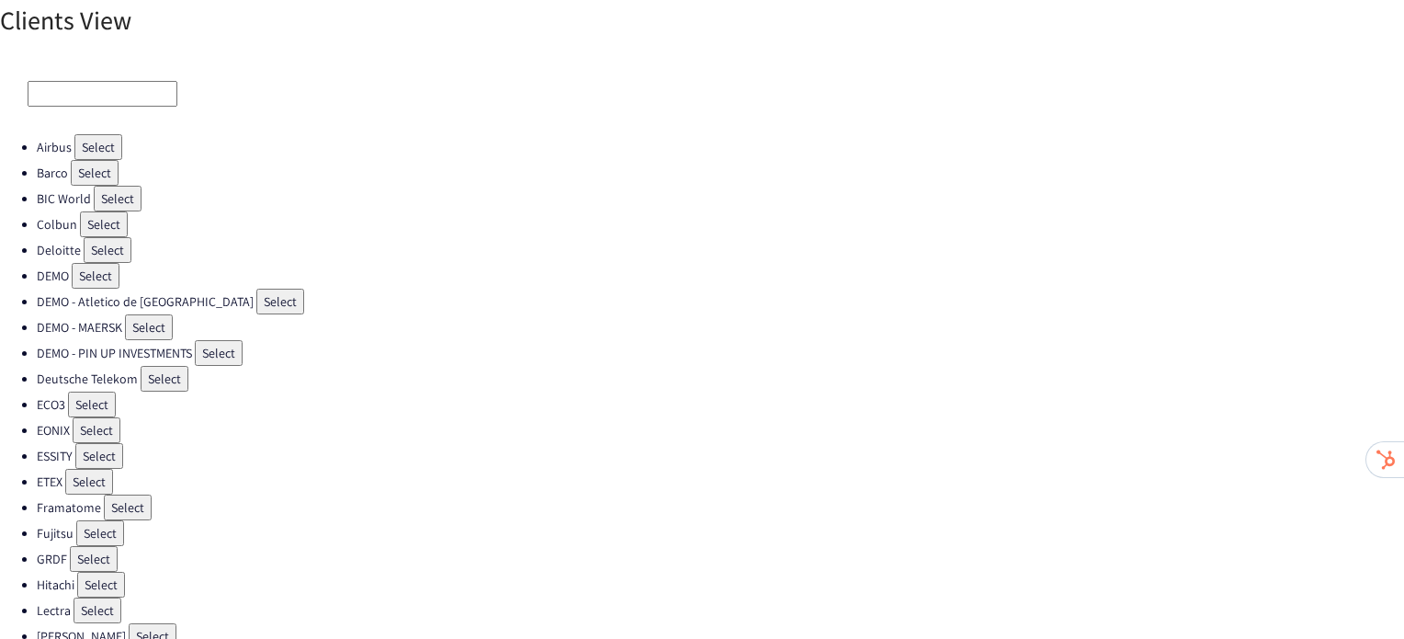
click at [88, 475] on button "Select" at bounding box center [89, 482] width 48 height 26
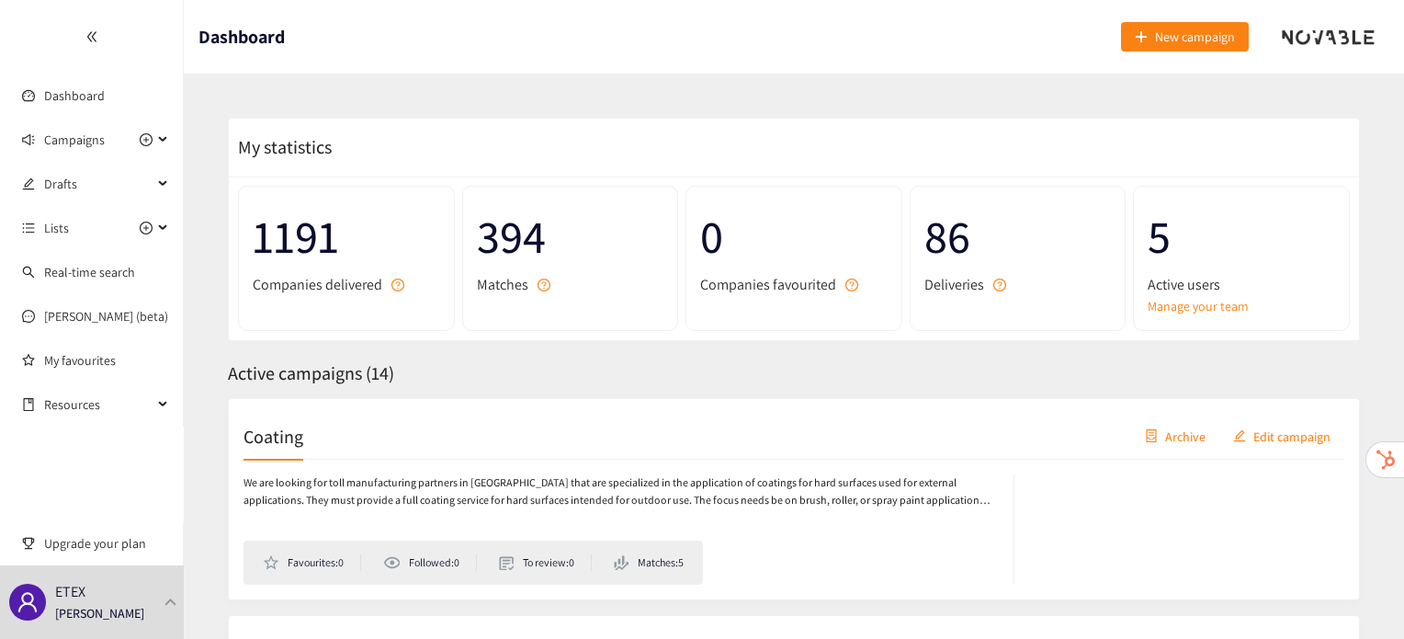
click at [267, 446] on h2 "Coating" at bounding box center [273, 436] width 60 height 26
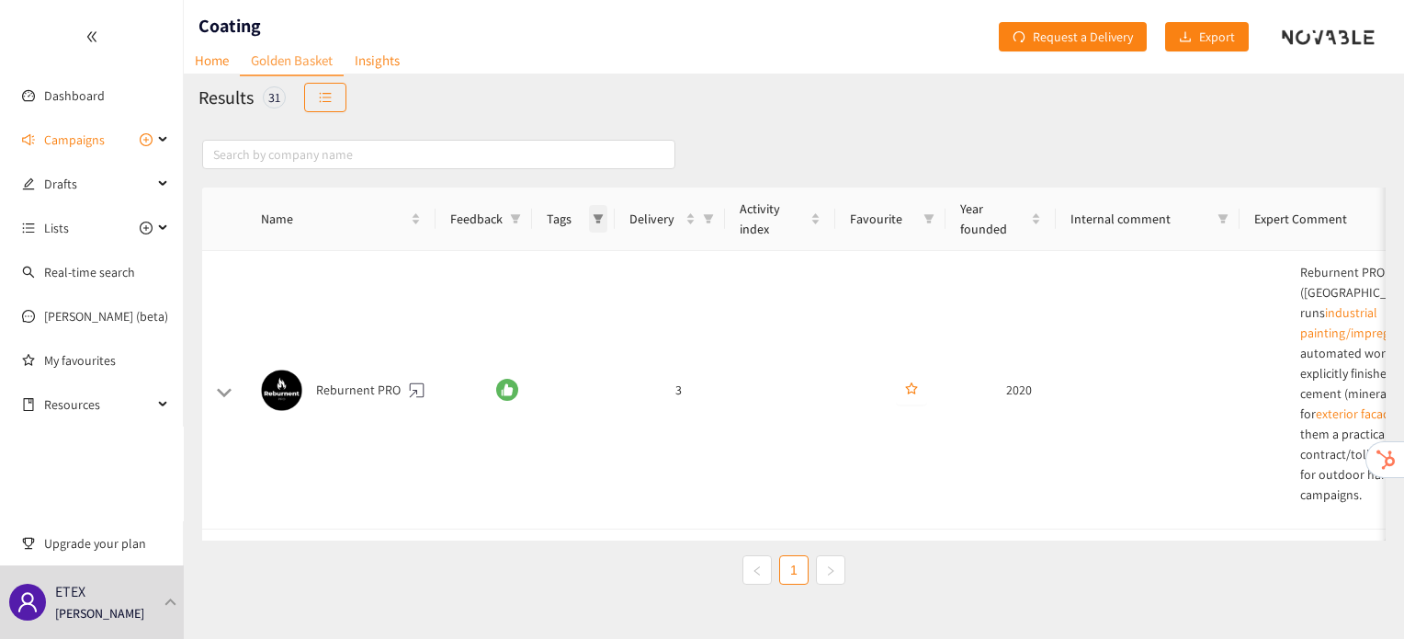
click at [595, 217] on icon "filter" at bounding box center [598, 218] width 10 height 9
click at [715, 219] on span "Delivery" at bounding box center [708, 219] width 18 height 28
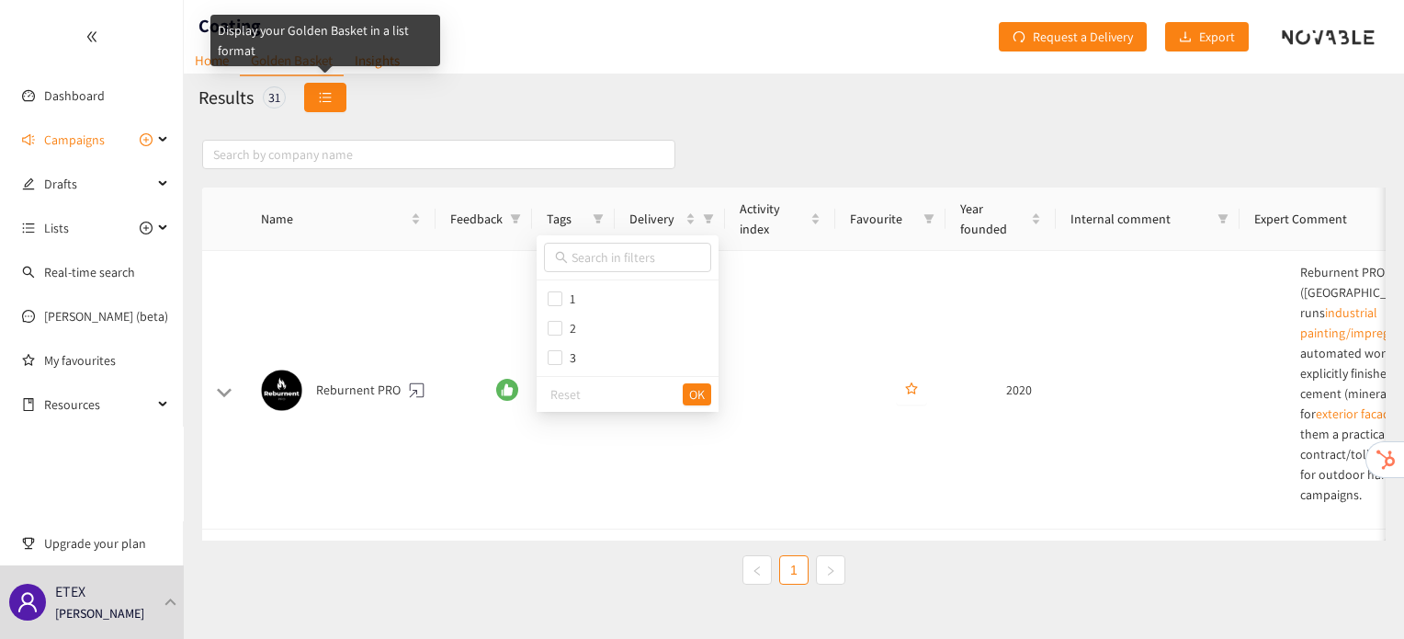
click at [326, 100] on icon "unordered-list" at bounding box center [325, 97] width 13 height 13
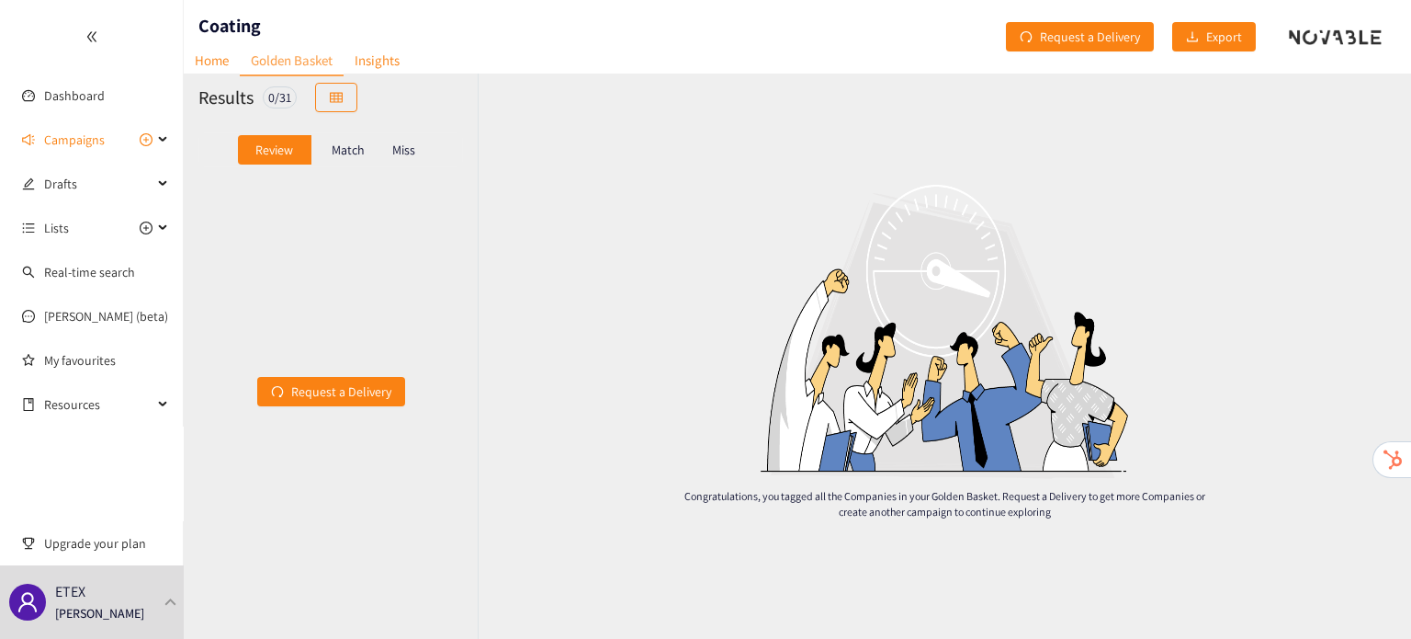
click at [397, 150] on p "Miss" at bounding box center [403, 149] width 23 height 15
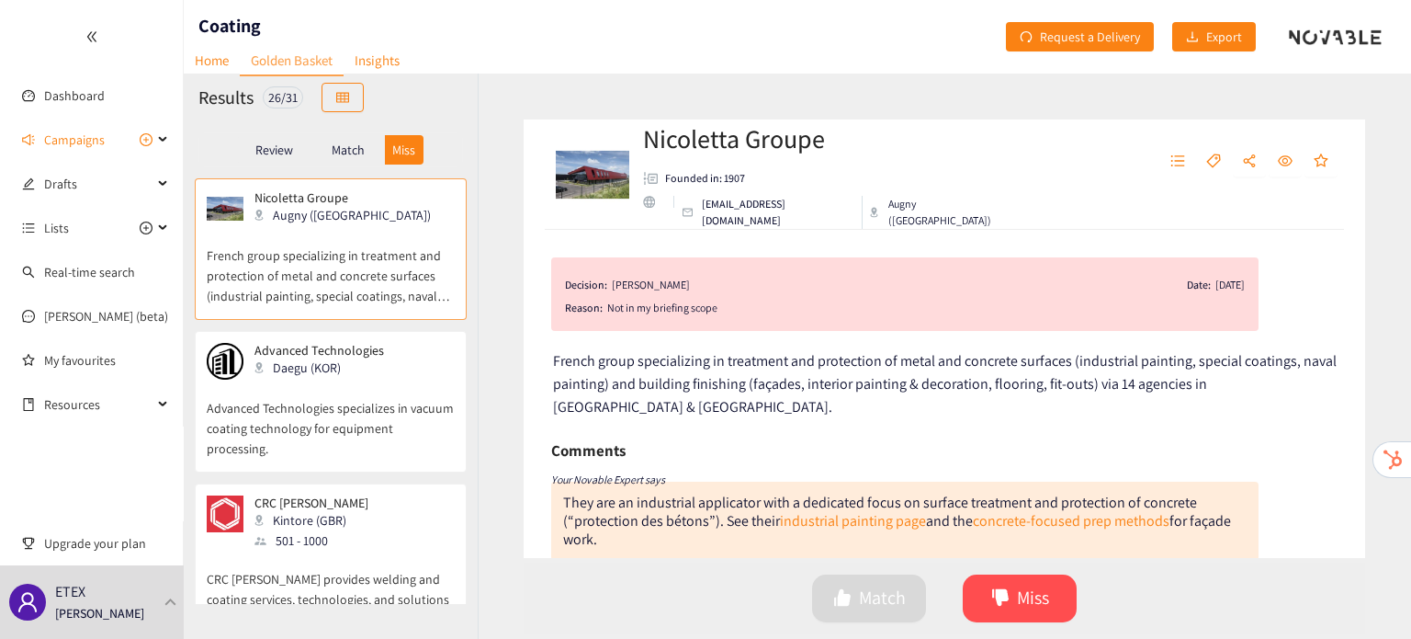
click at [353, 161] on div "Match" at bounding box center [347, 149] width 73 height 29
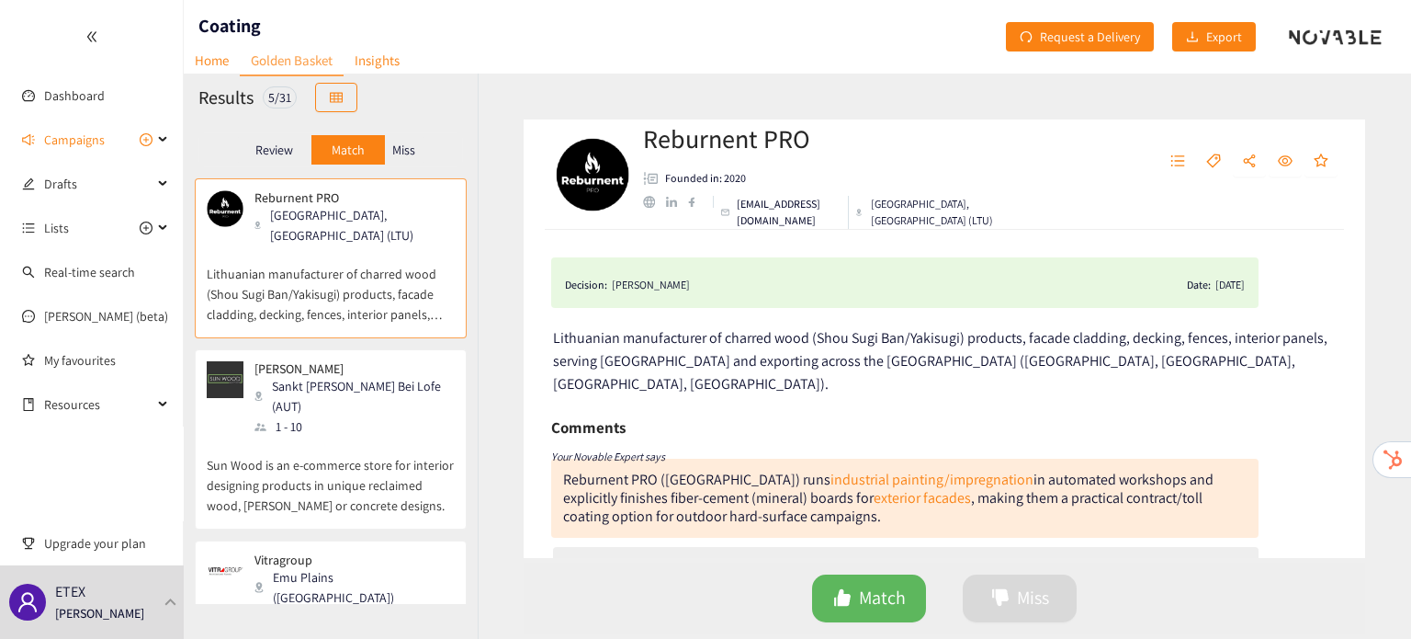
click at [335, 416] on div "1 - 10" at bounding box center [353, 426] width 198 height 20
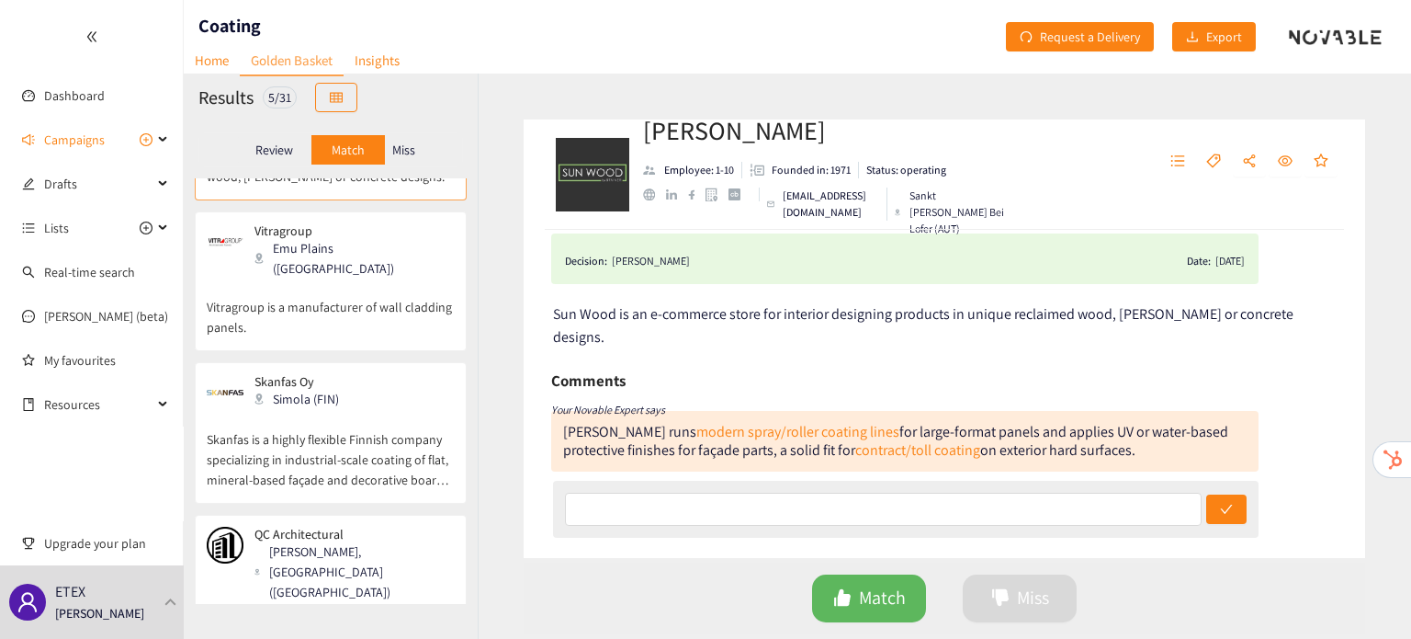
scroll to position [333, 0]
click at [273, 598] on p "Australian facility providing factory-applied coating solutions and CNC routing…" at bounding box center [331, 637] width 248 height 79
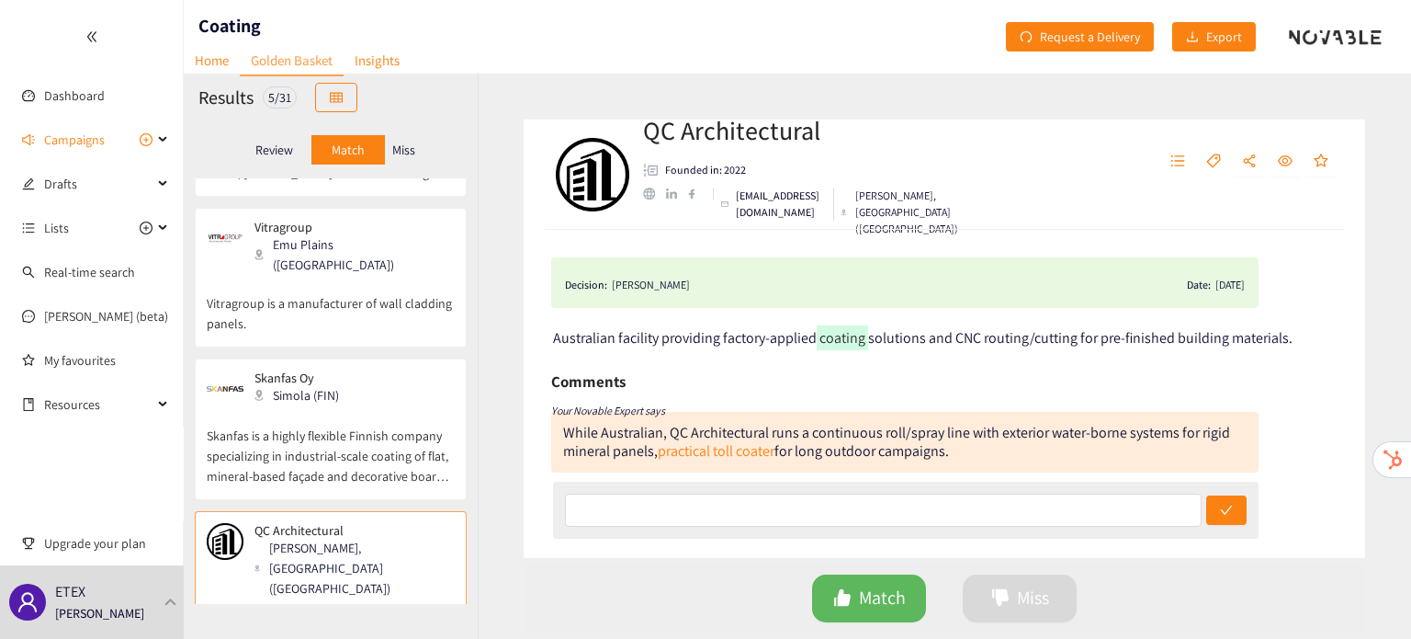
click at [250, 158] on div "Review" at bounding box center [274, 149] width 73 height 29
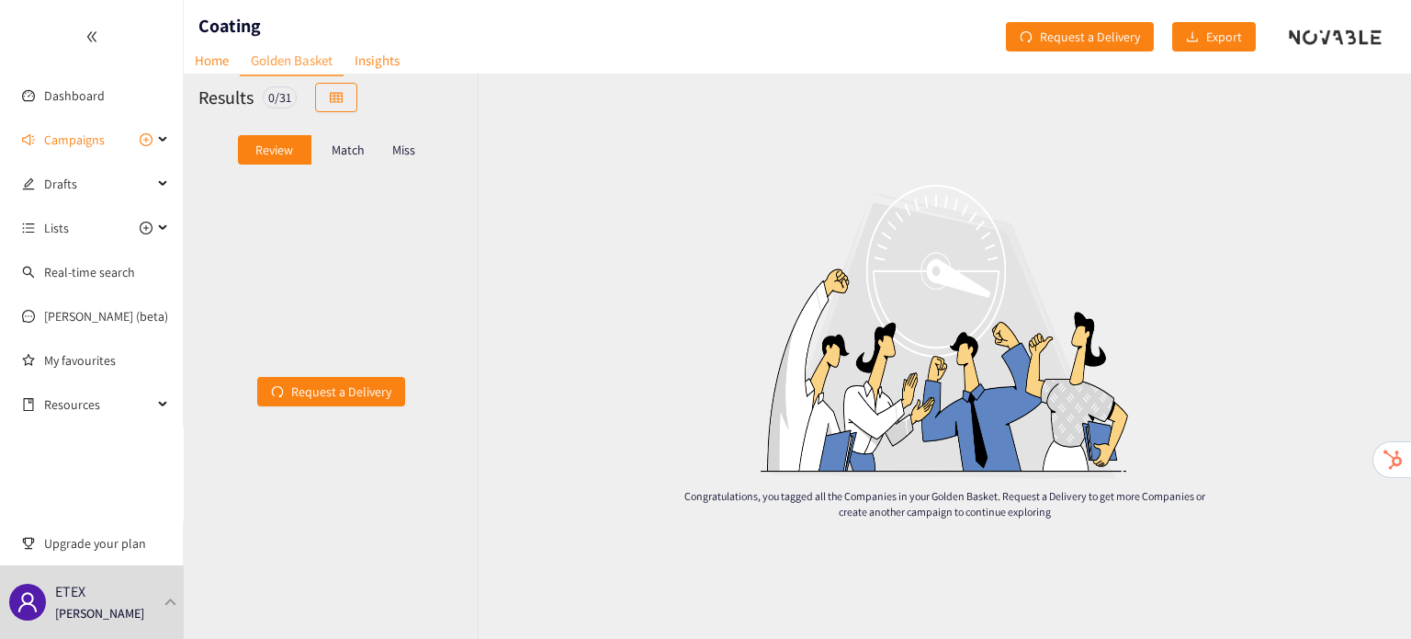
click at [356, 140] on div "Match" at bounding box center [347, 149] width 73 height 29
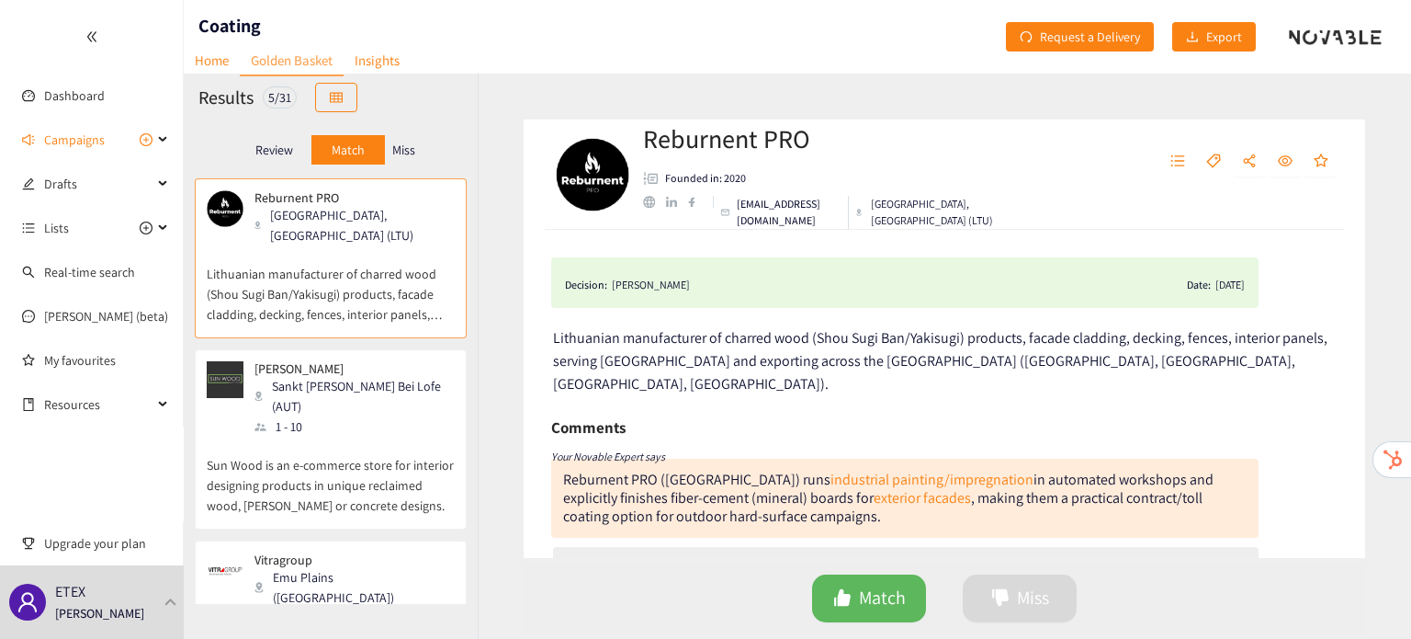
scroll to position [333, 0]
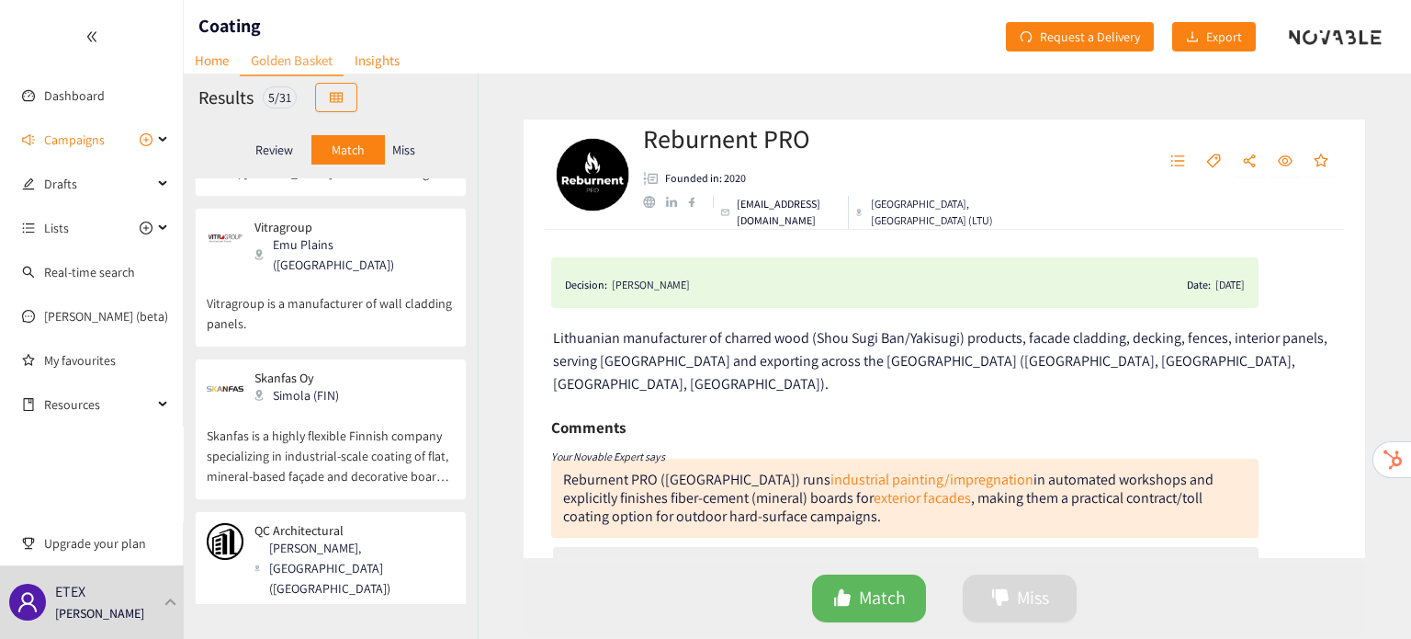
click at [331, 409] on p "Skanfas is a highly flexible Finnish company specializing in industrial-scale c…" at bounding box center [331, 446] width 248 height 79
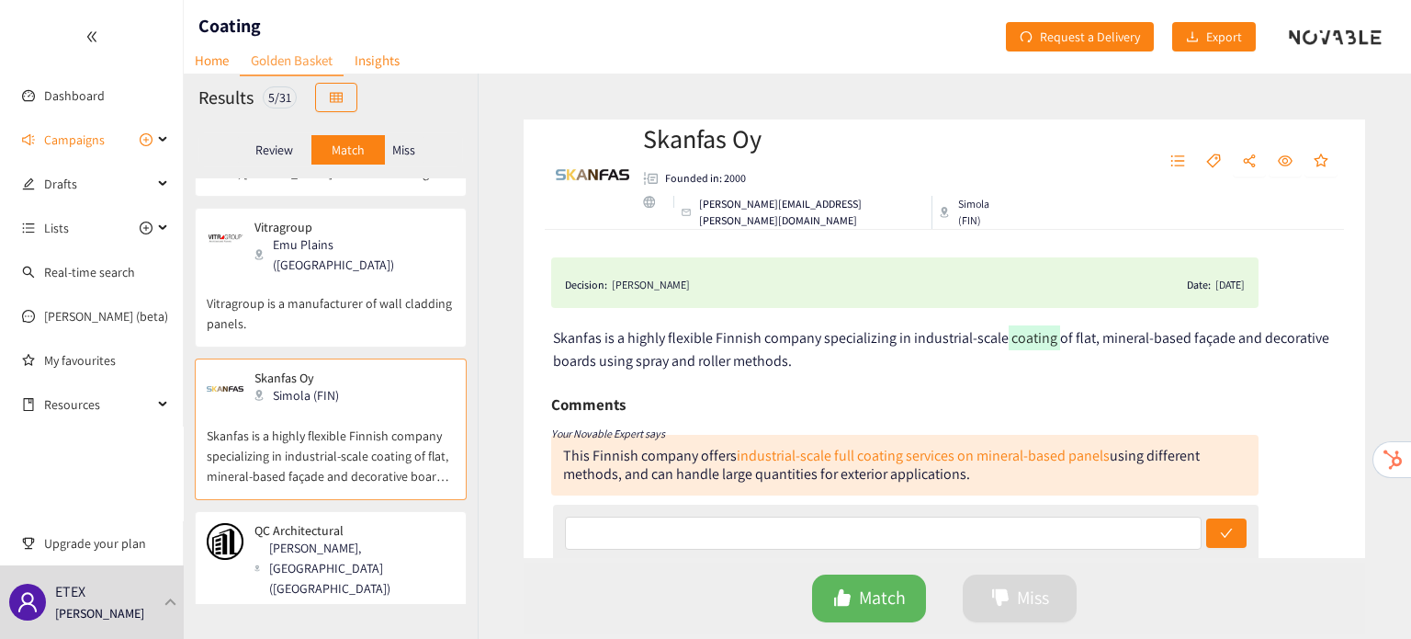
scroll to position [217, 0]
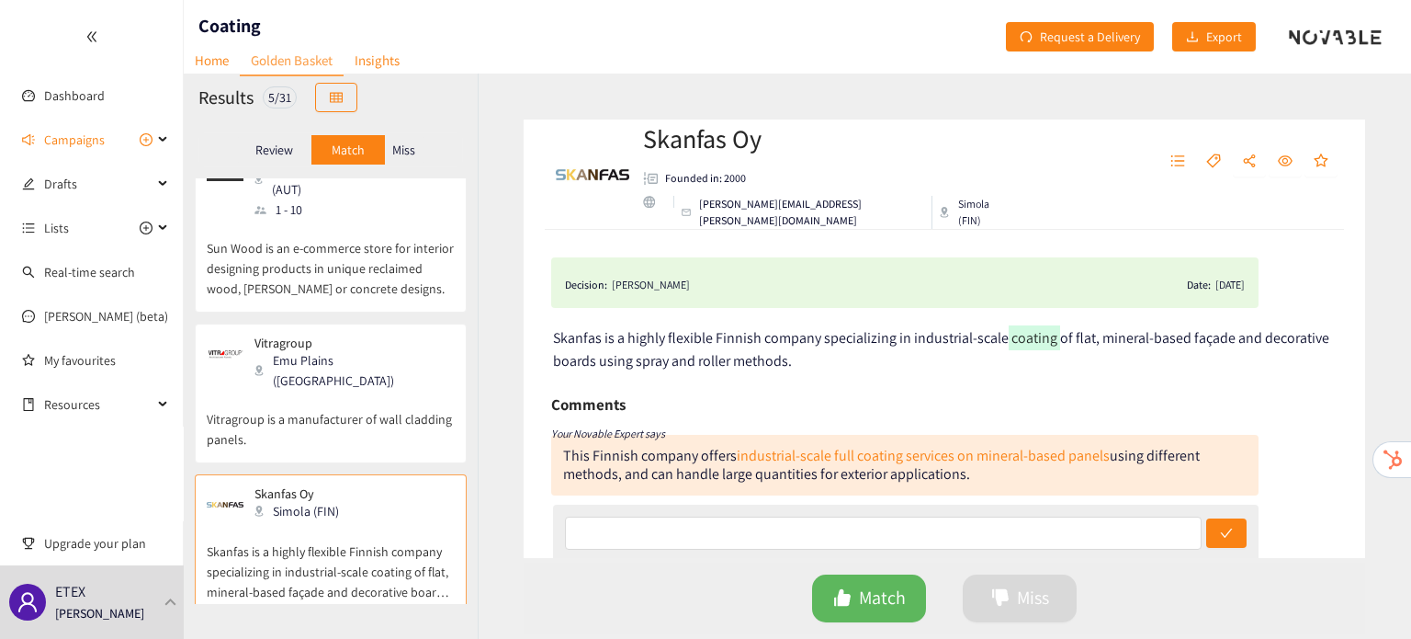
click at [412, 157] on div "Miss" at bounding box center [404, 149] width 39 height 29
